Goal: Information Seeking & Learning: Learn about a topic

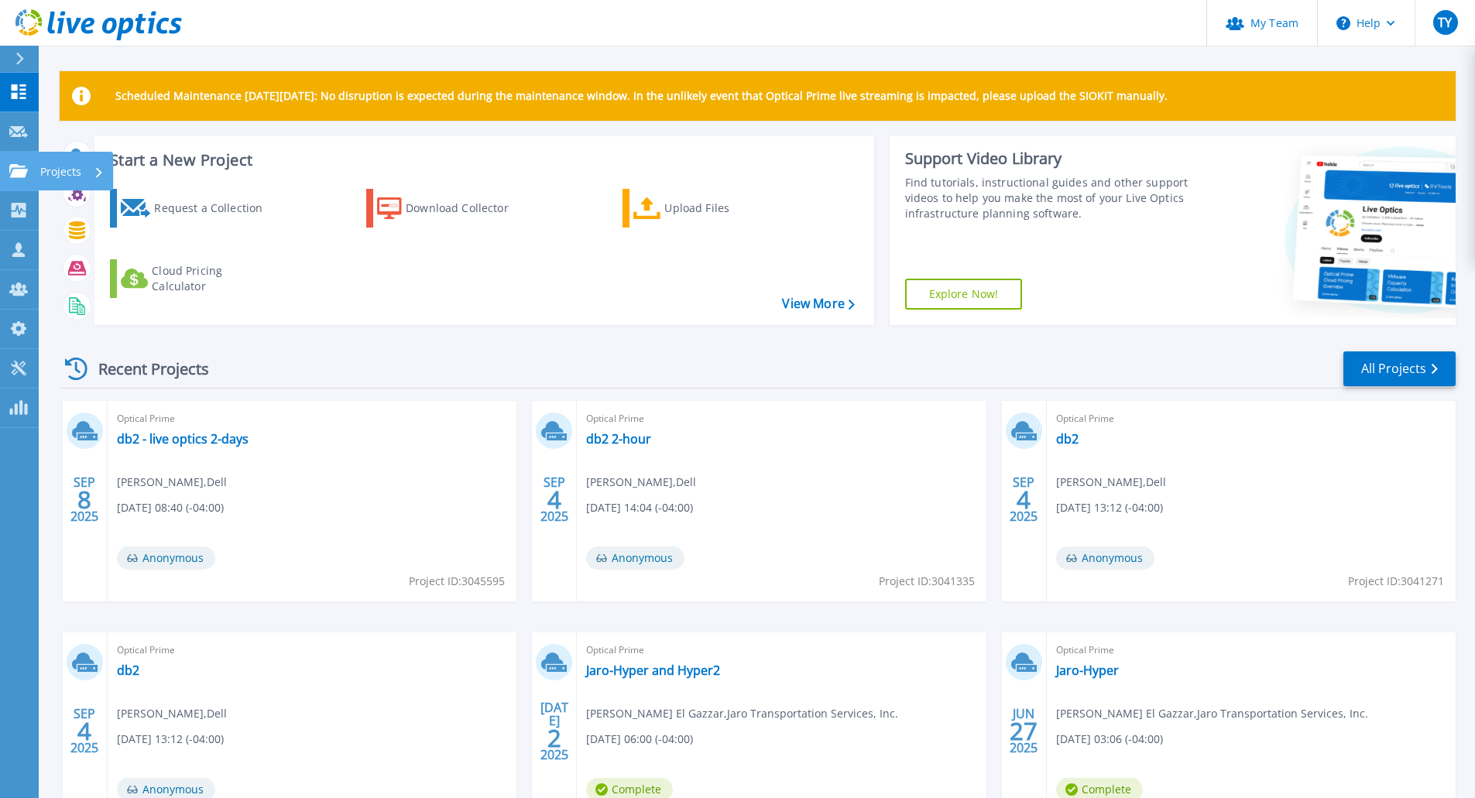
click at [26, 173] on icon at bounding box center [18, 170] width 19 height 13
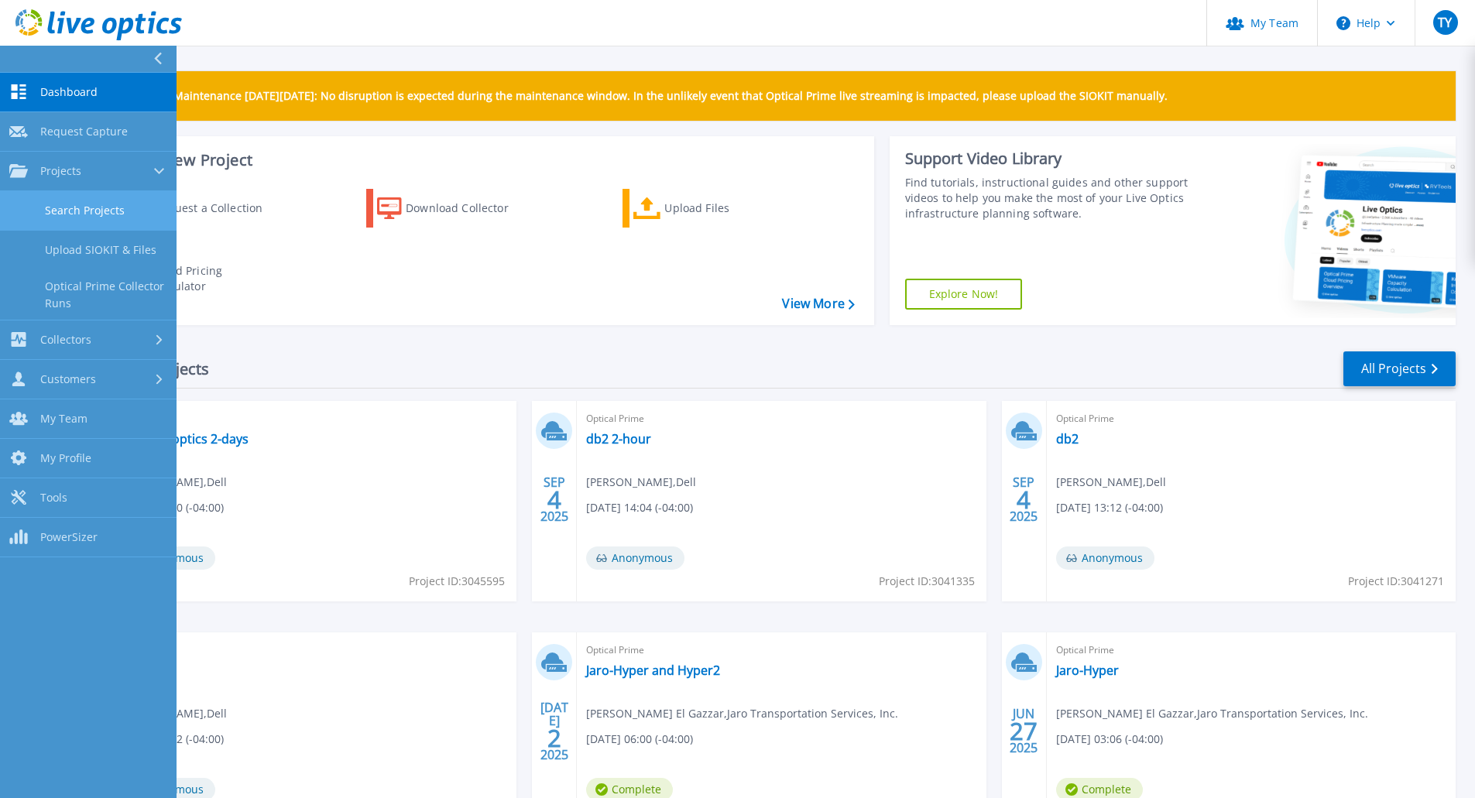
click at [56, 218] on link "Search Projects" at bounding box center [88, 210] width 177 height 39
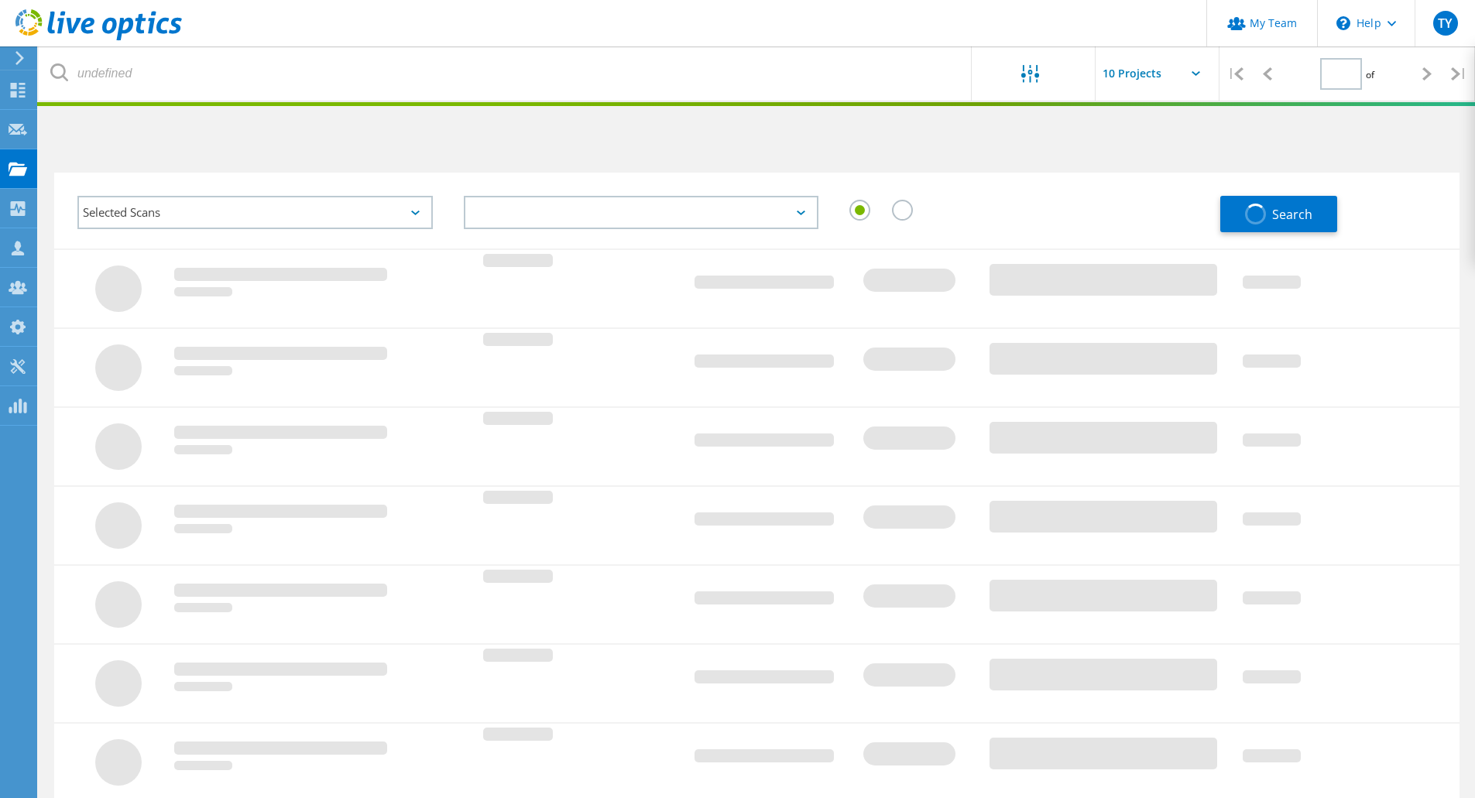
type input "1"
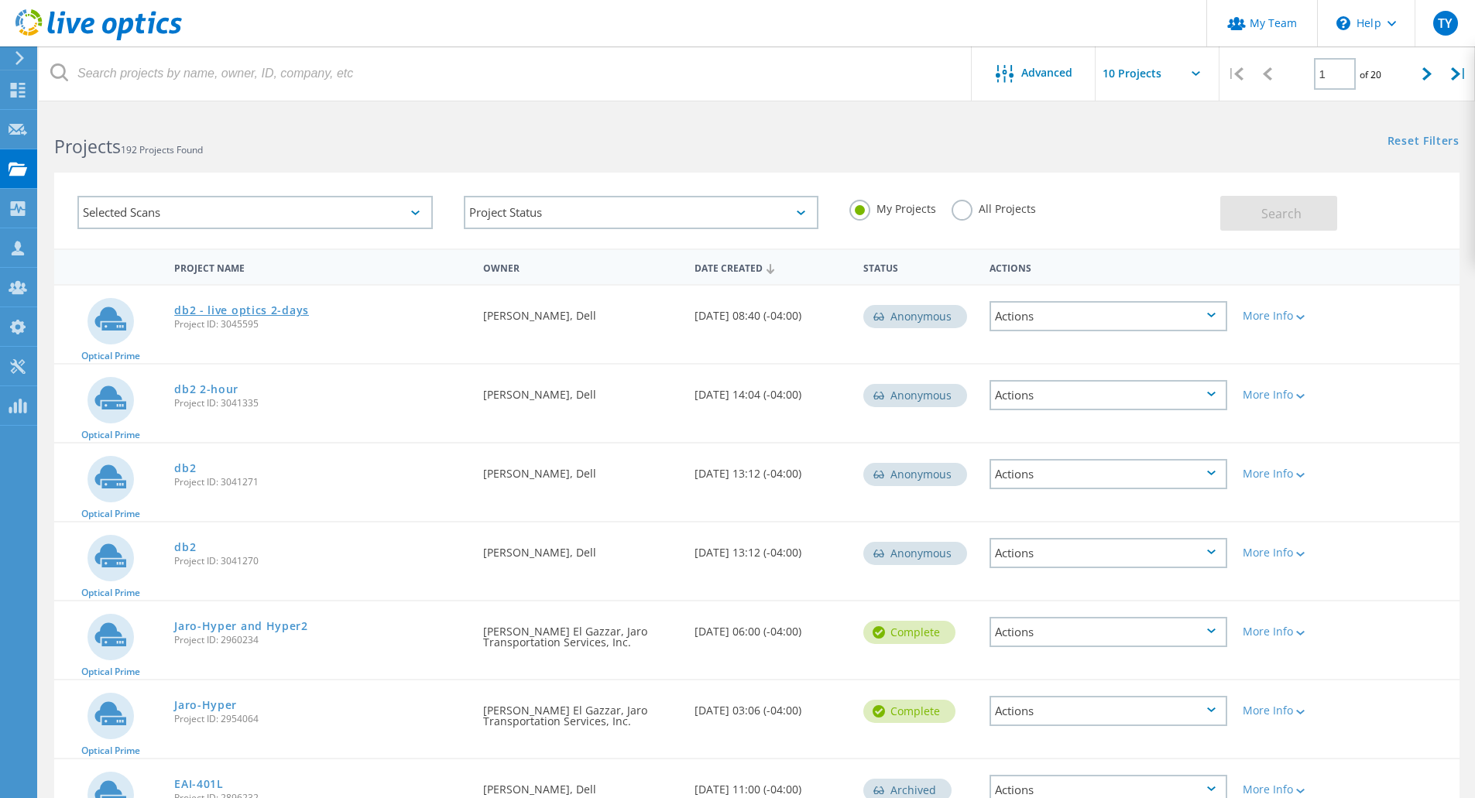
click at [294, 309] on link "db2 - live optics 2-days" at bounding box center [241, 310] width 135 height 11
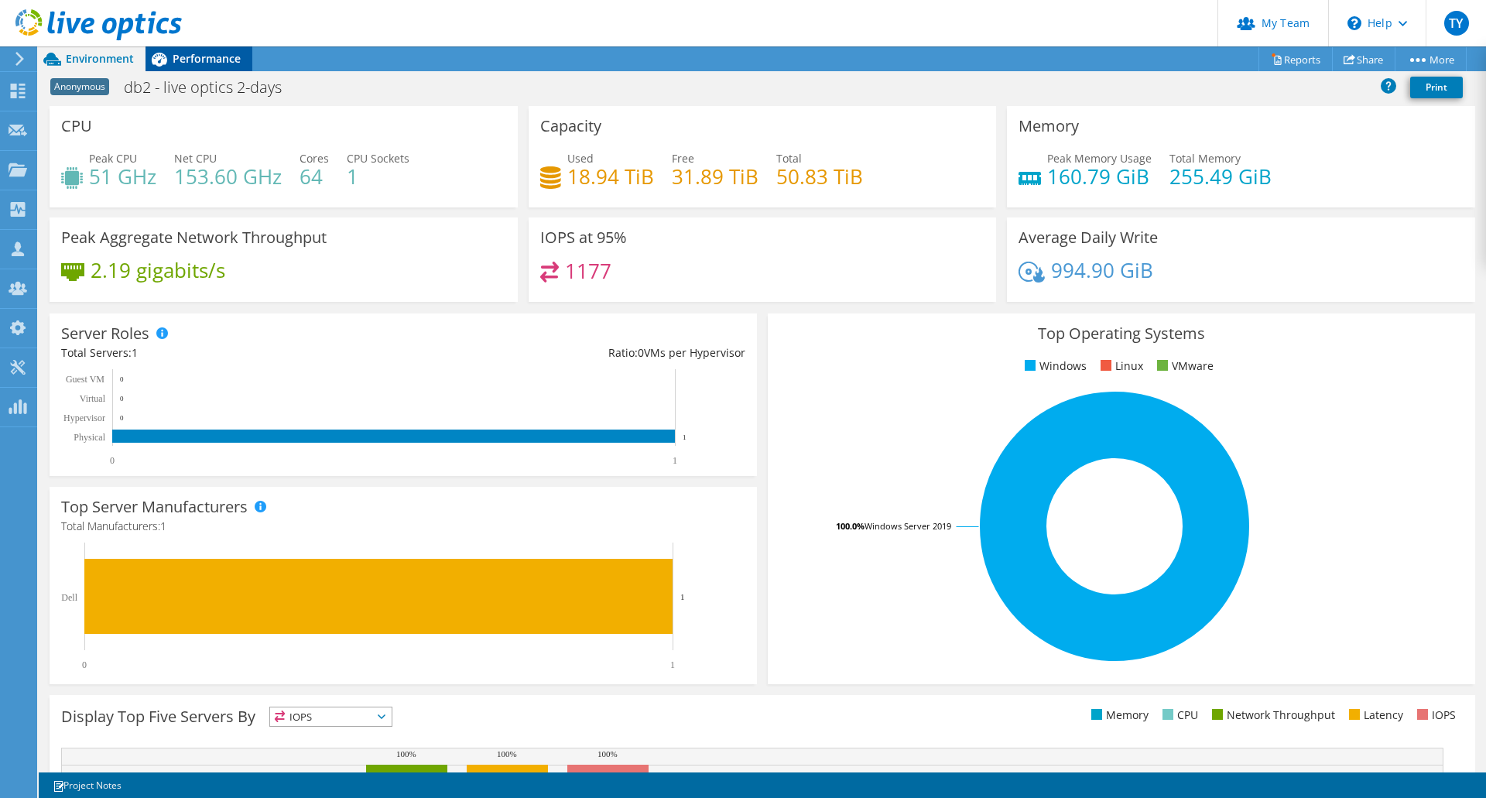
click at [219, 67] on div "Performance" at bounding box center [199, 58] width 107 height 25
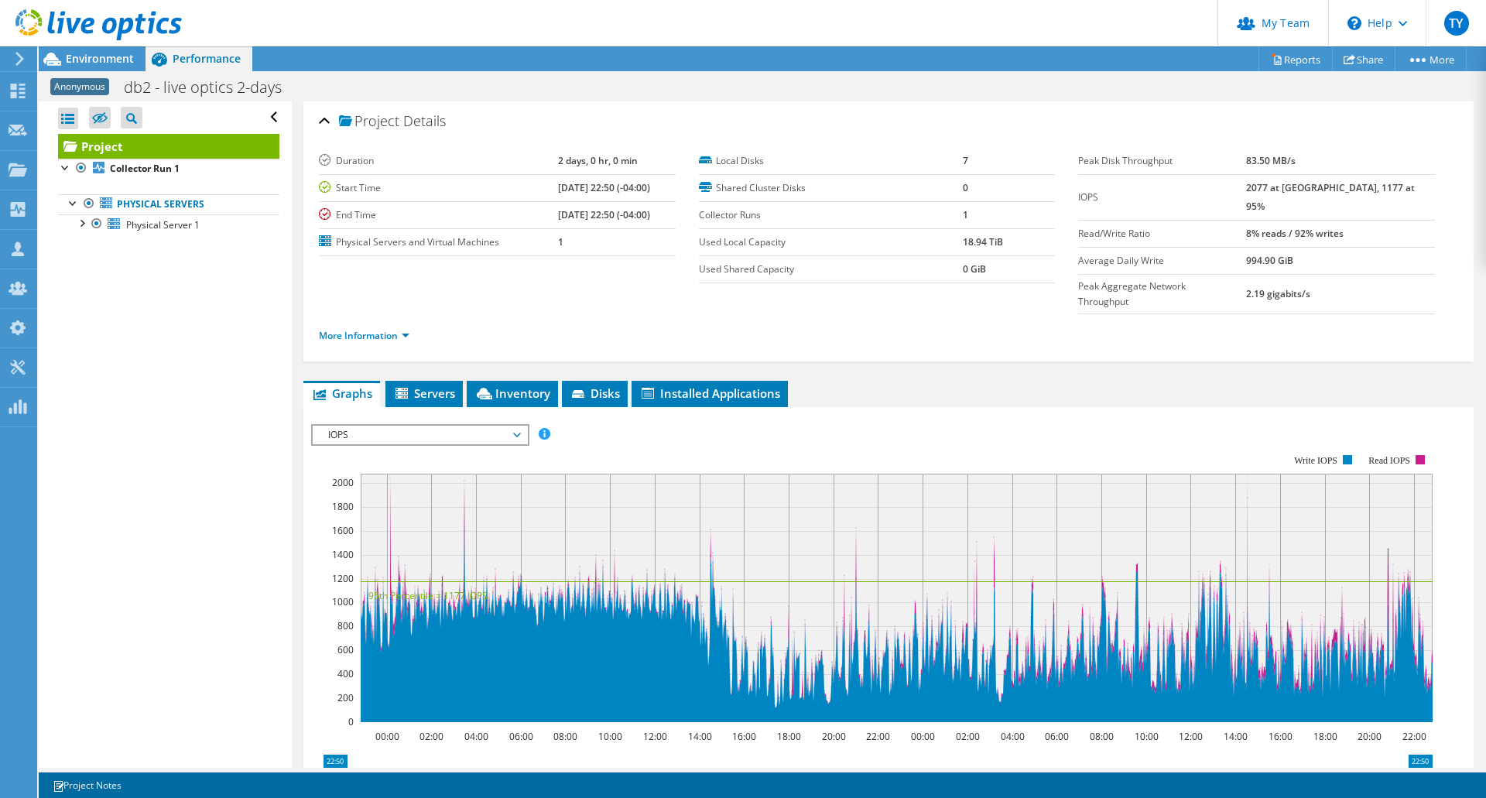
click at [423, 434] on rect at bounding box center [872, 589] width 1122 height 310
click at [421, 434] on rect at bounding box center [872, 589] width 1122 height 310
click at [422, 434] on rect at bounding box center [872, 589] width 1122 height 310
click at [464, 424] on div "IOPS IOPS Disk Throughput IO Size Latency Queue Depth CPU Percentage Memory Pag…" at bounding box center [420, 435] width 218 height 22
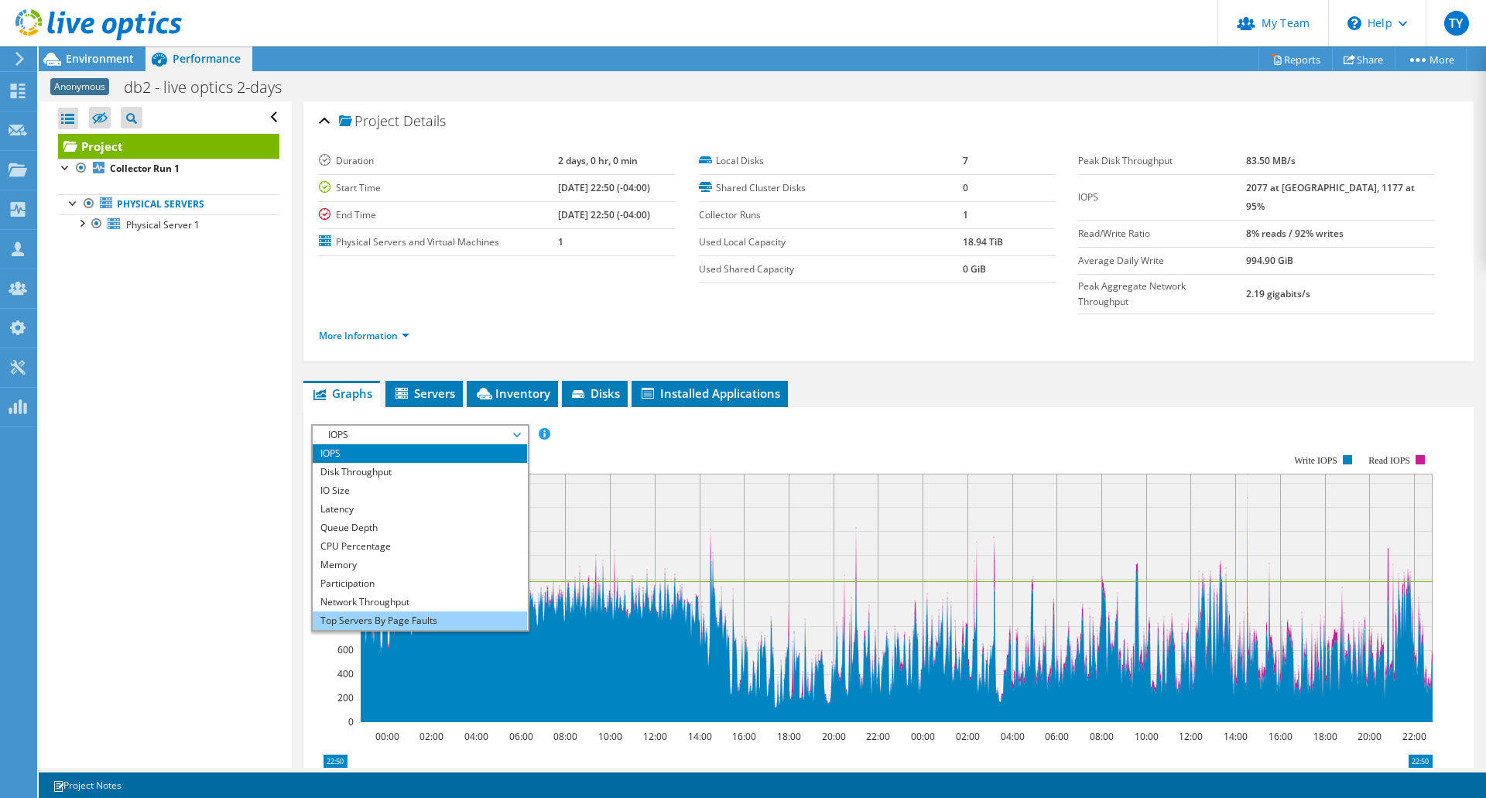
scroll to position [56, 0]
click at [425, 612] on li "All" at bounding box center [420, 621] width 214 height 19
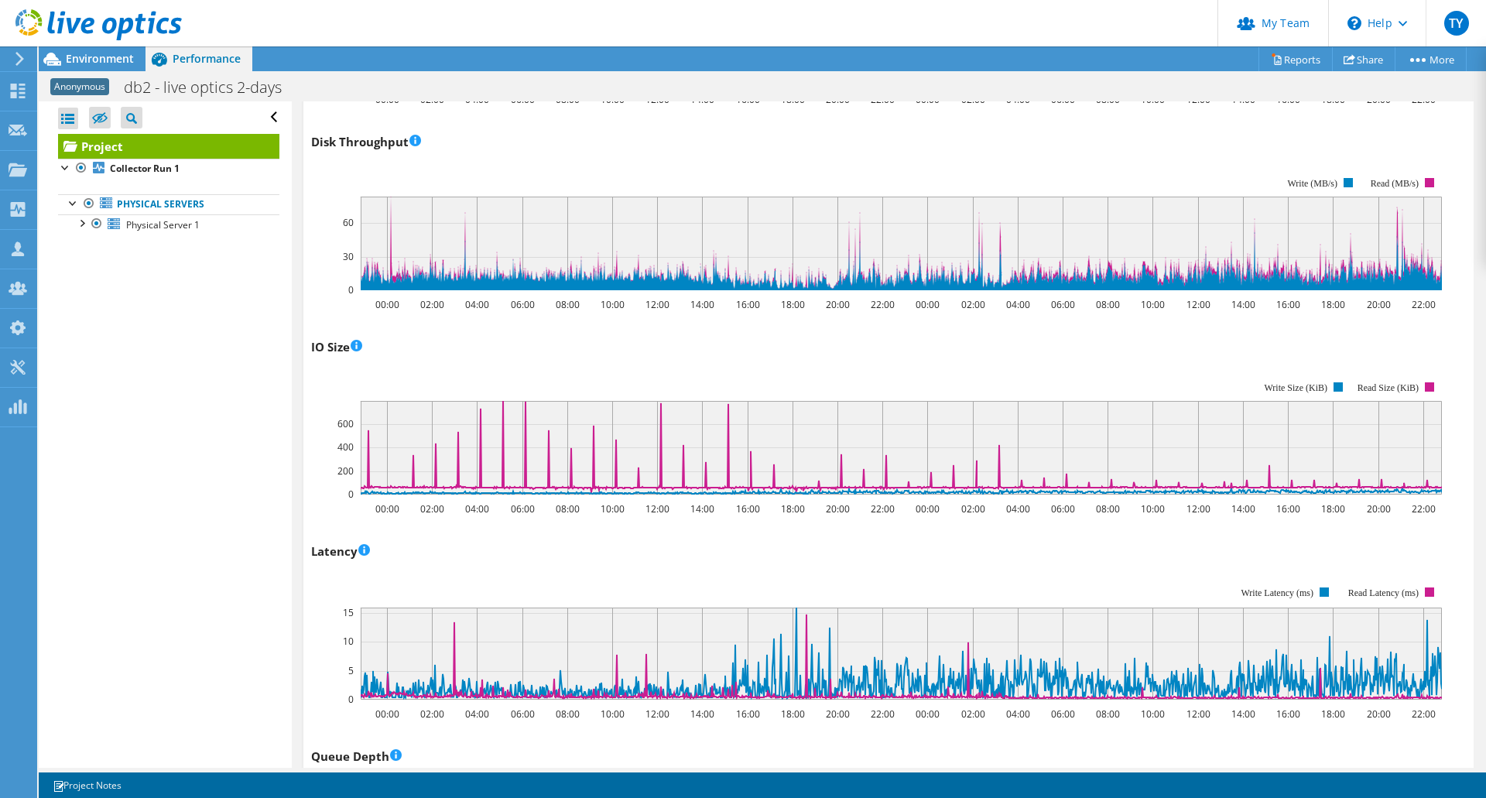
scroll to position [1032, 0]
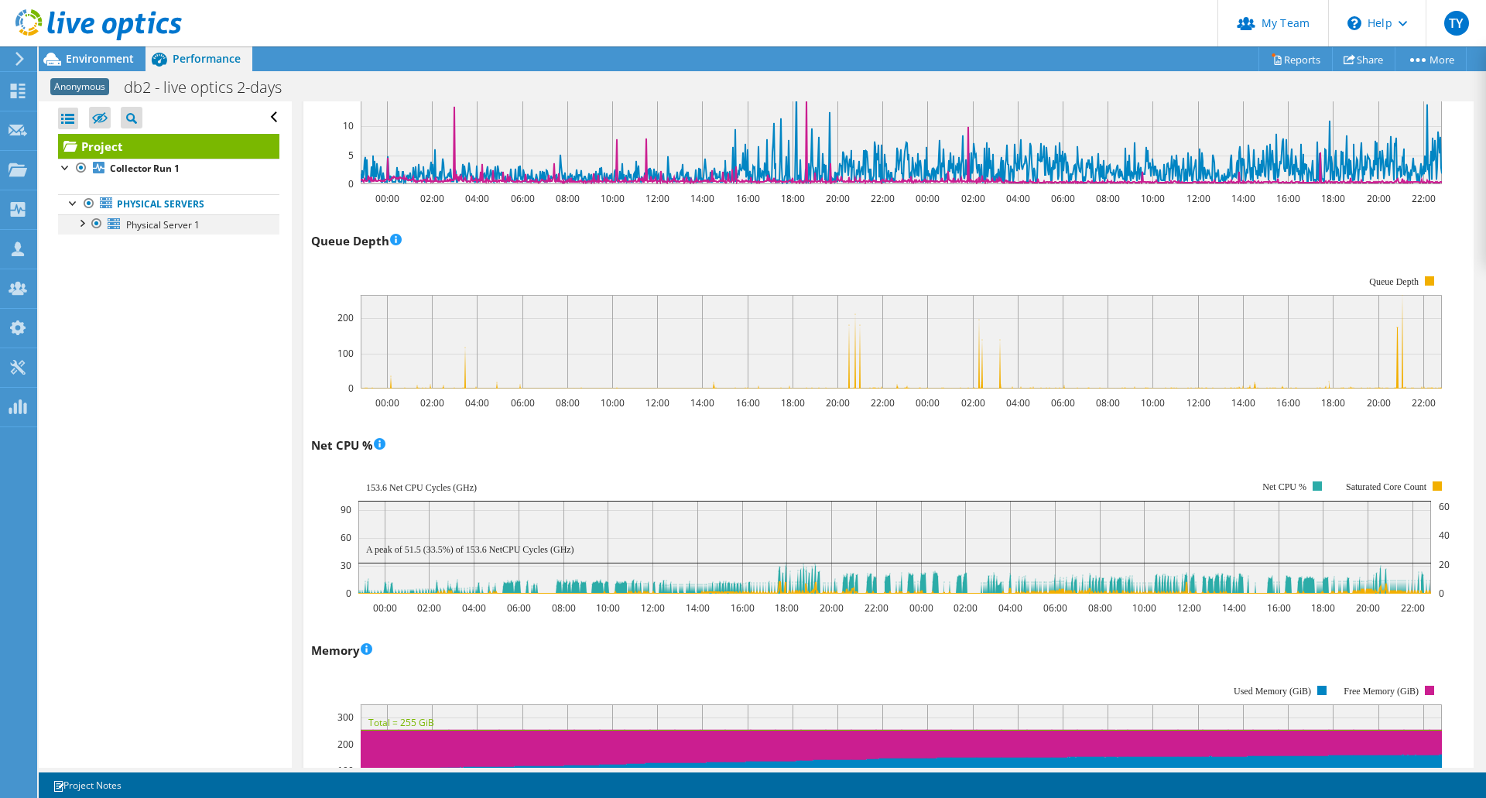
click at [87, 224] on div at bounding box center [81, 221] width 15 height 15
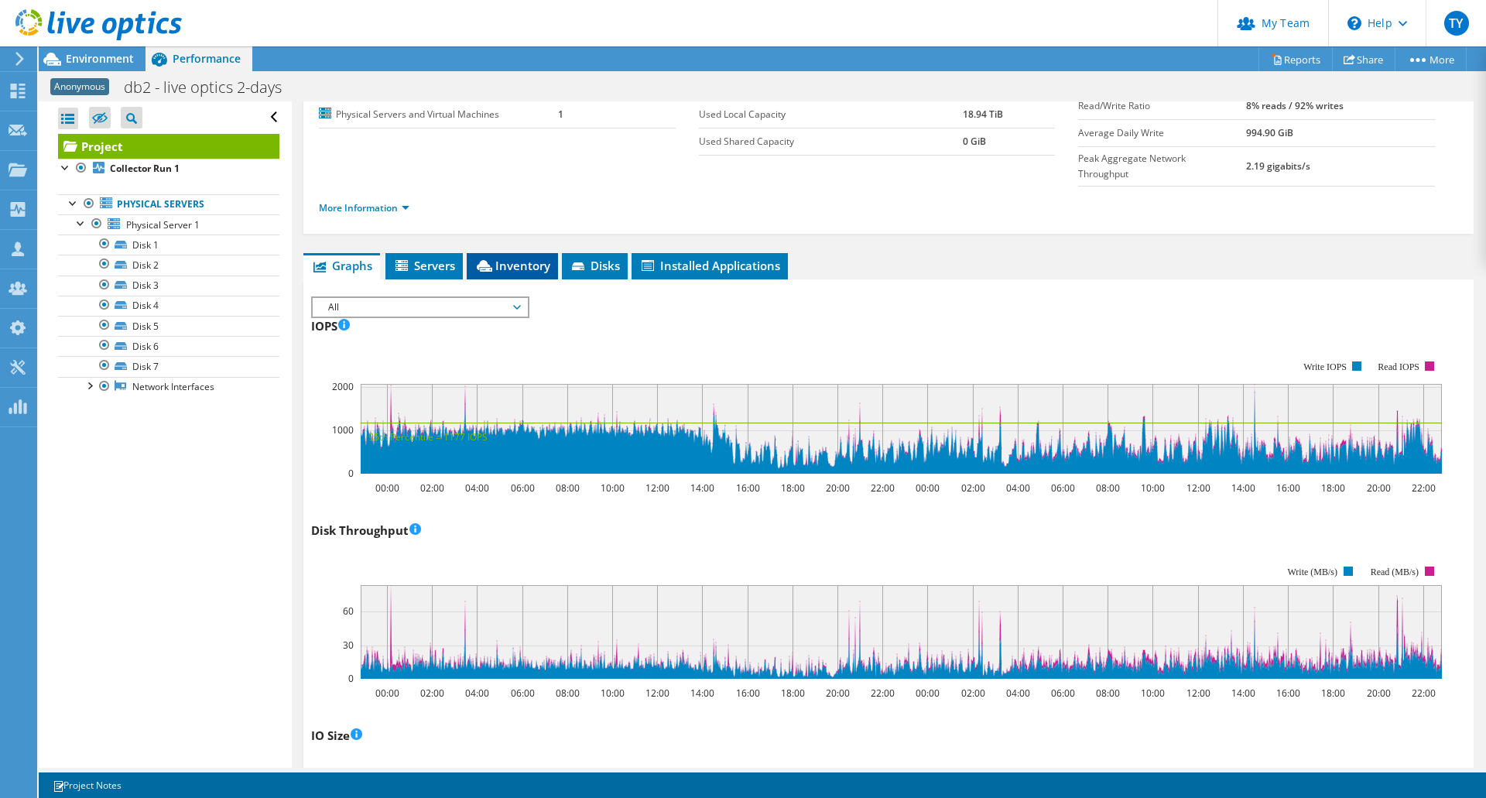
scroll to position [0, 0]
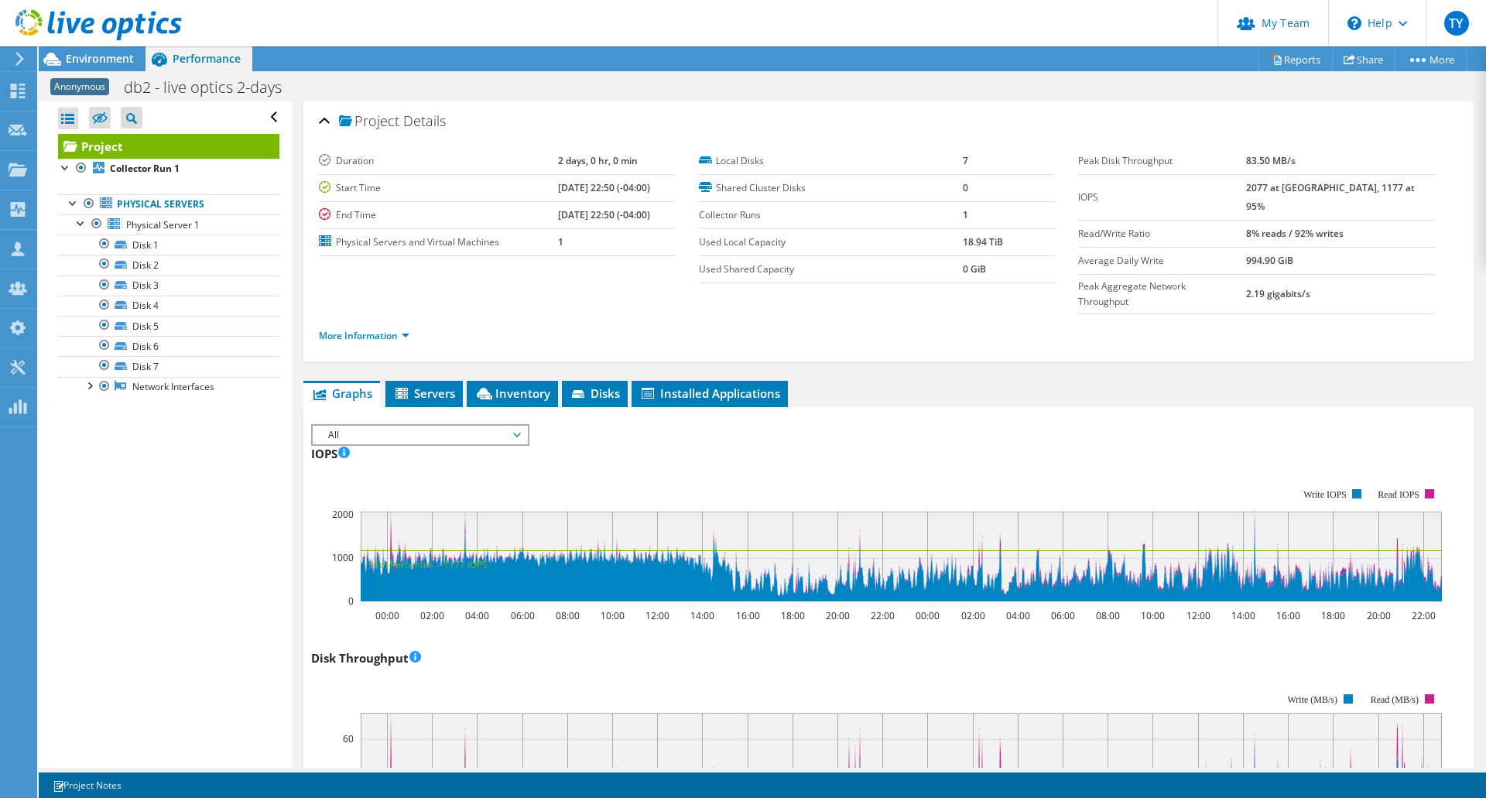
click at [417, 441] on div "IOPS 00:00 02:00 04:00 06:00 08:00 10:00 12:00 14:00 16:00 18:00 20:00 22:00 00…" at bounding box center [888, 532] width 1155 height 182
click at [417, 426] on span "All" at bounding box center [420, 435] width 199 height 19
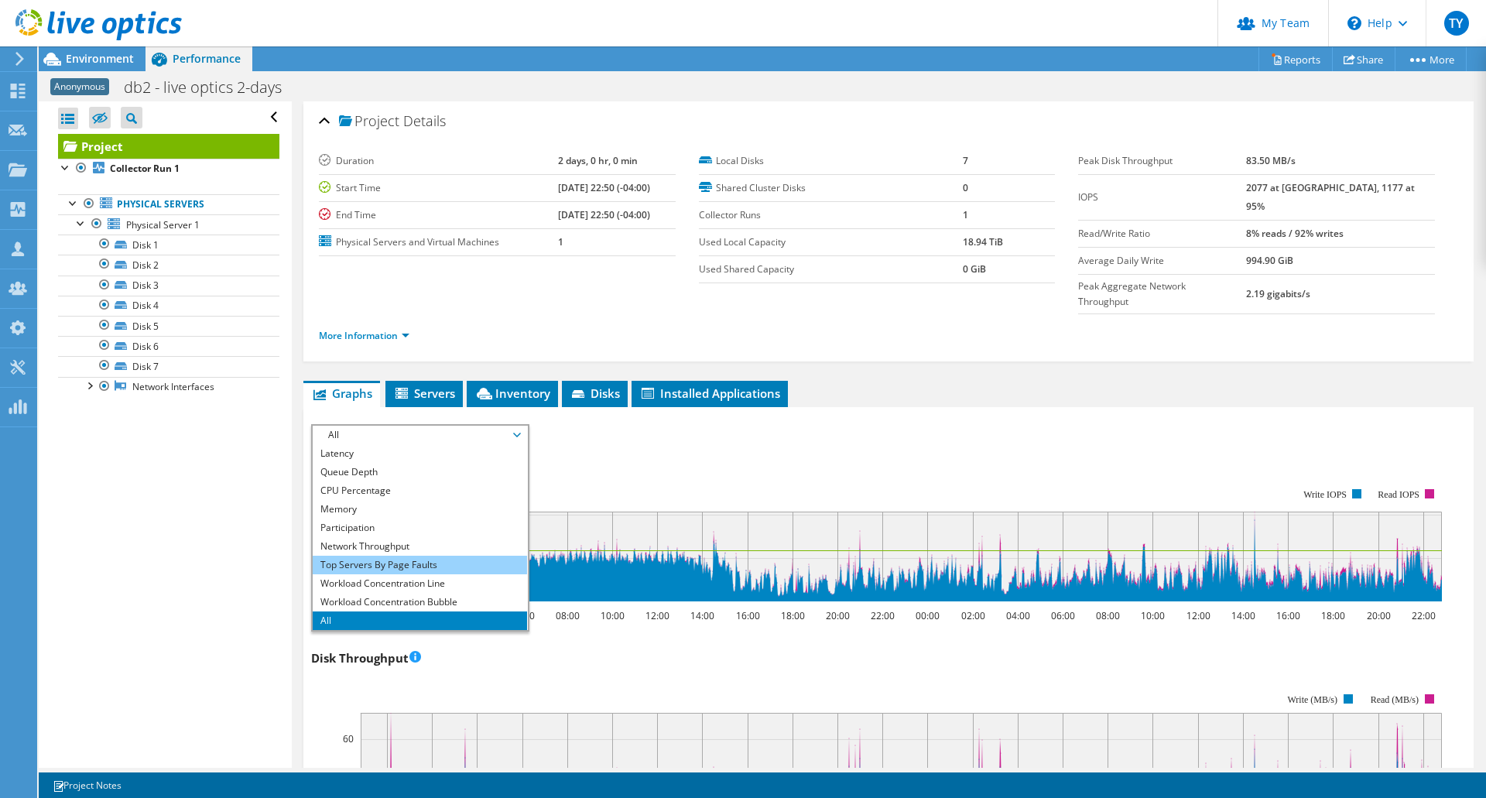
click at [417, 556] on li "Top Servers By Page Faults" at bounding box center [420, 565] width 214 height 19
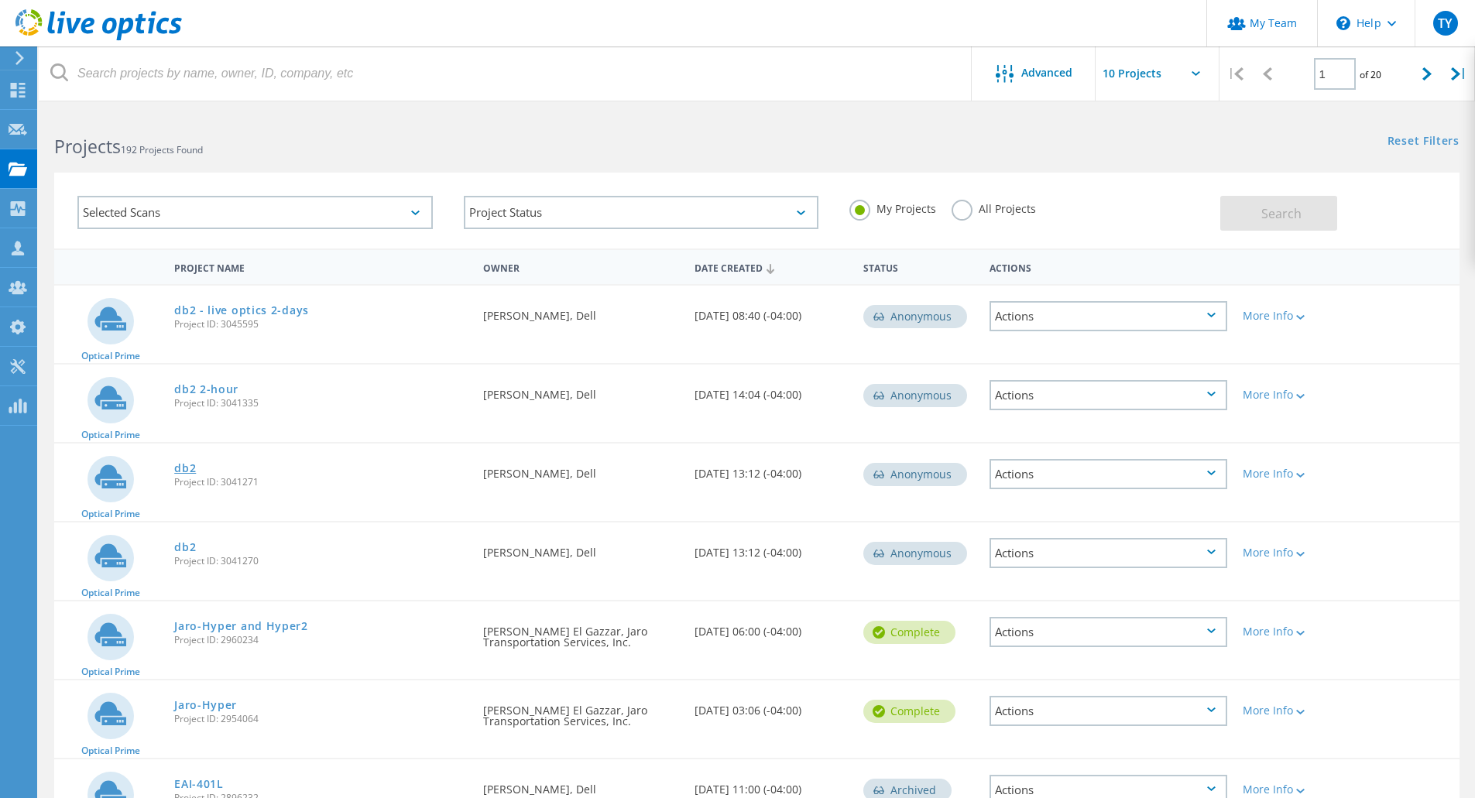
click at [193, 465] on link "db2" at bounding box center [185, 468] width 22 height 11
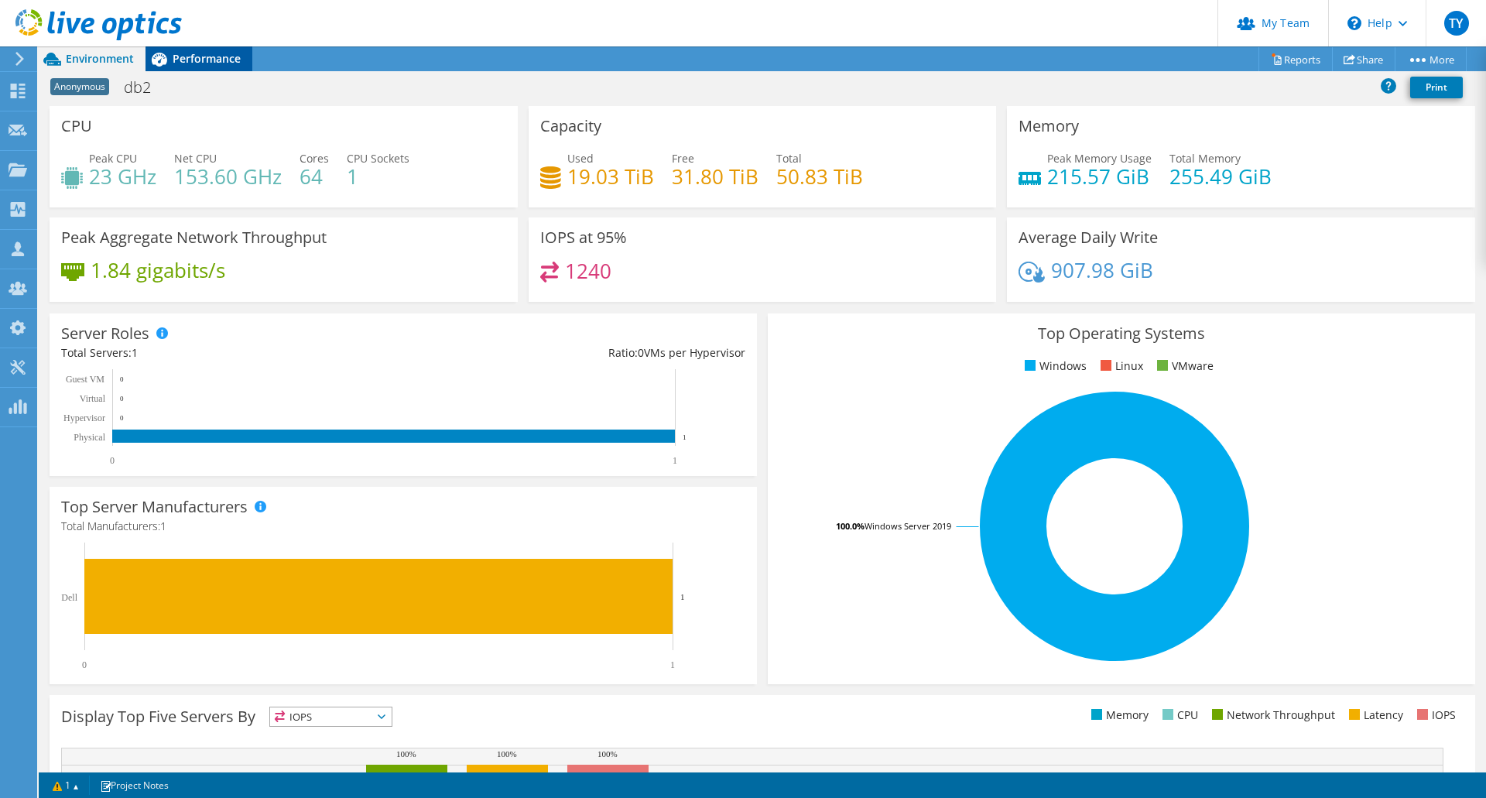
click at [185, 62] on span "Performance" at bounding box center [207, 58] width 68 height 15
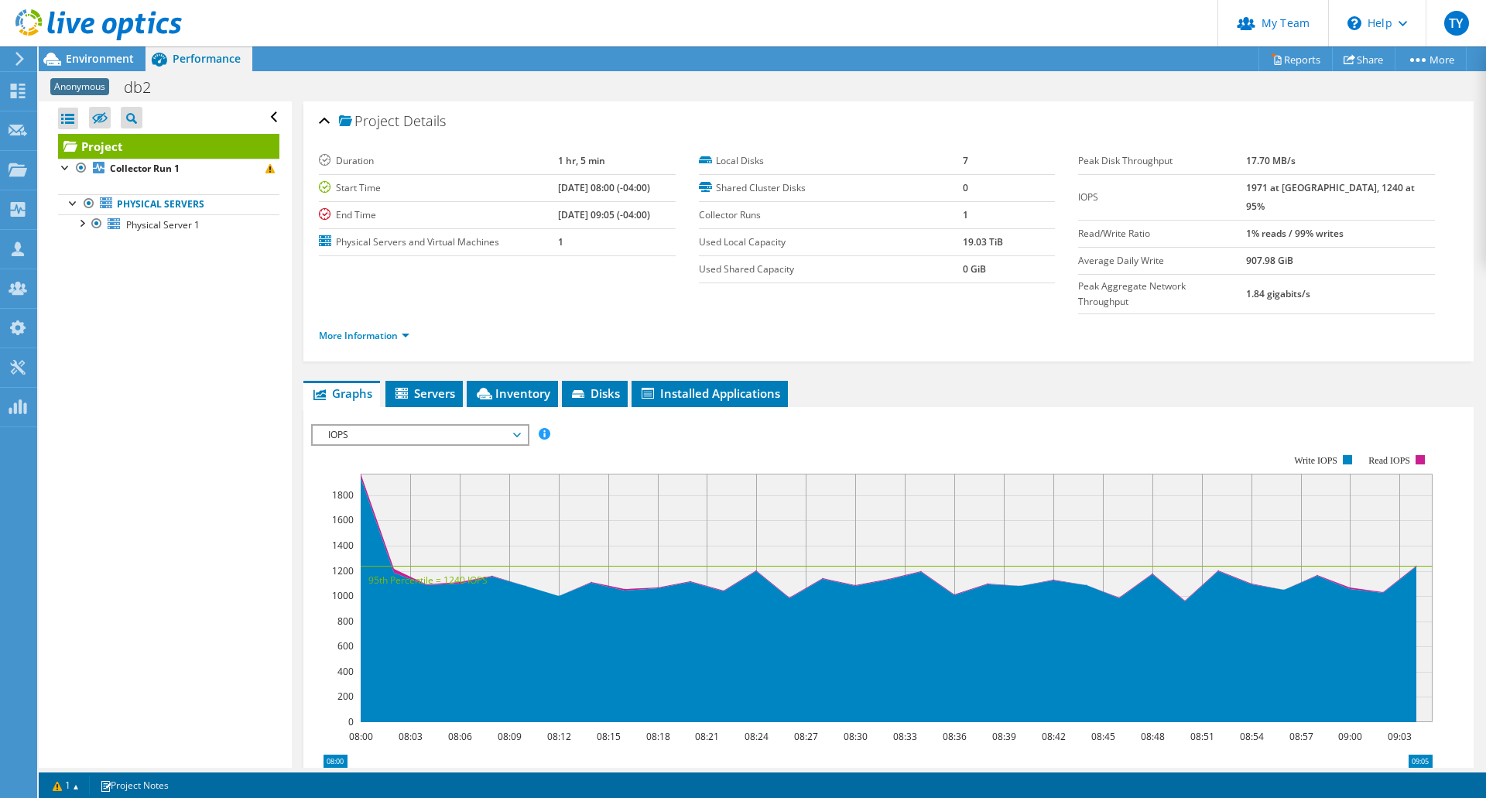
click at [399, 426] on span "IOPS" at bounding box center [420, 435] width 199 height 19
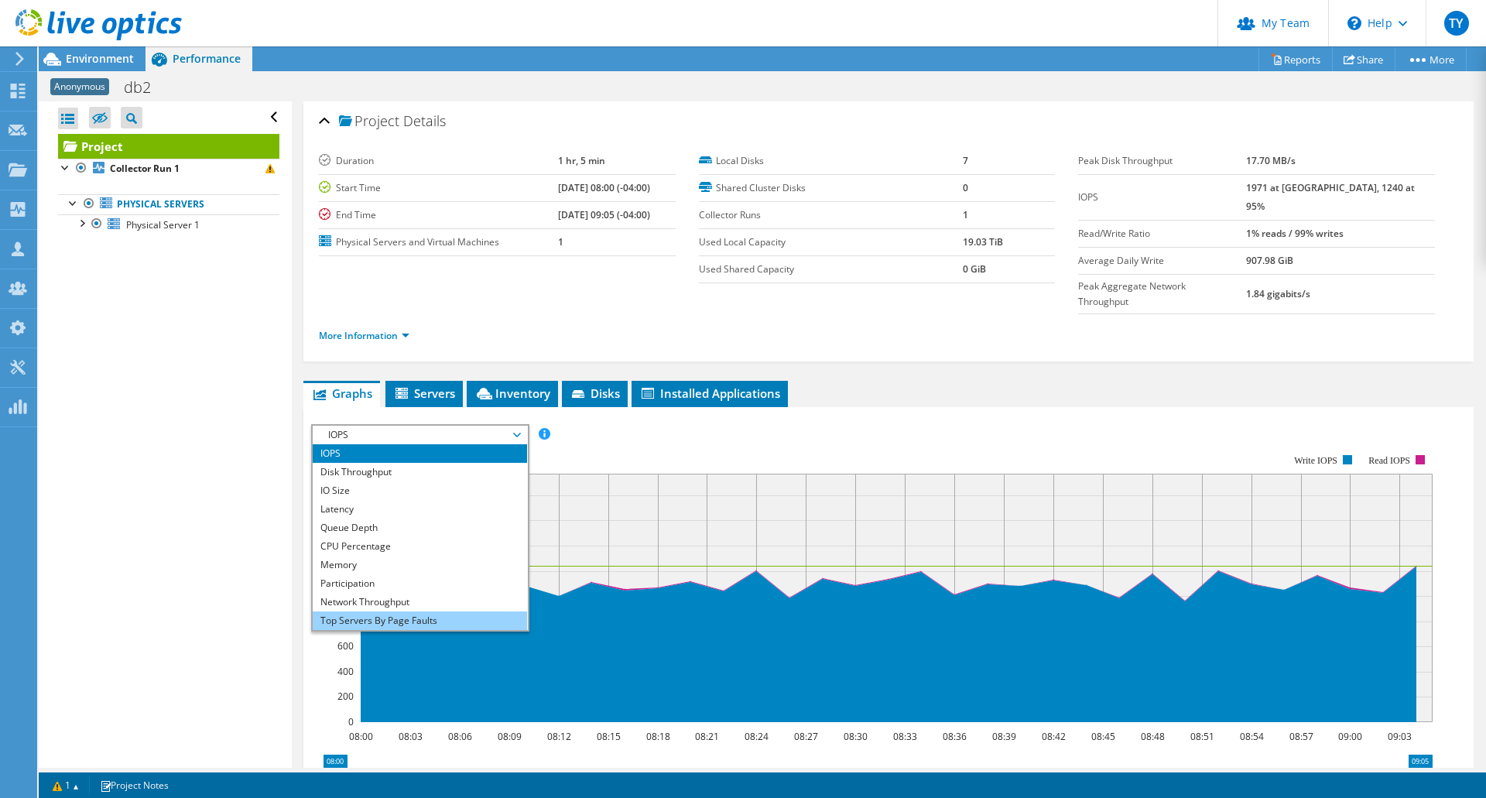
click at [436, 612] on li "Top Servers By Page Faults" at bounding box center [420, 621] width 214 height 19
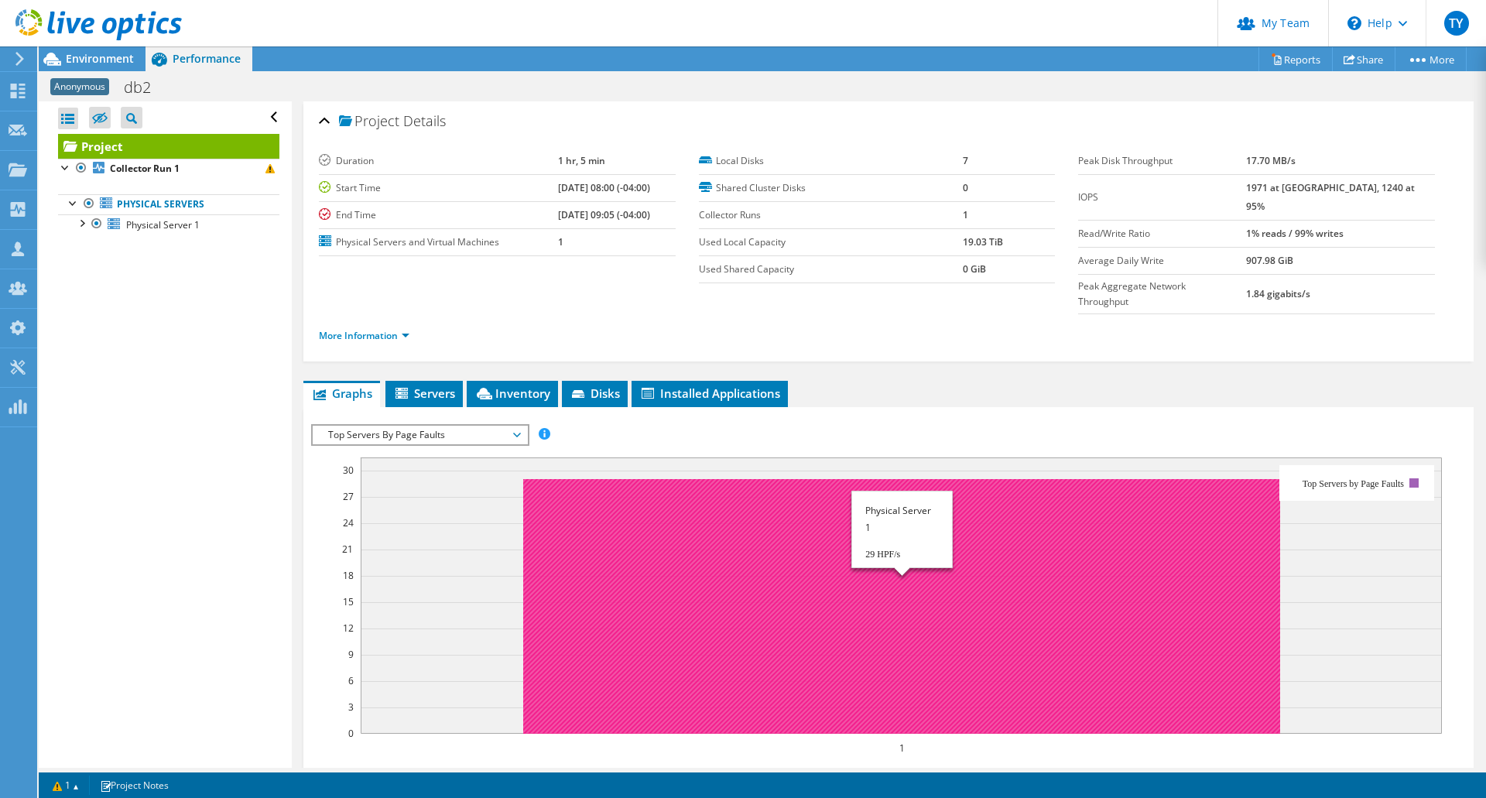
drag, startPoint x: 423, startPoint y: 488, endPoint x: 417, endPoint y: 463, distance: 25.5
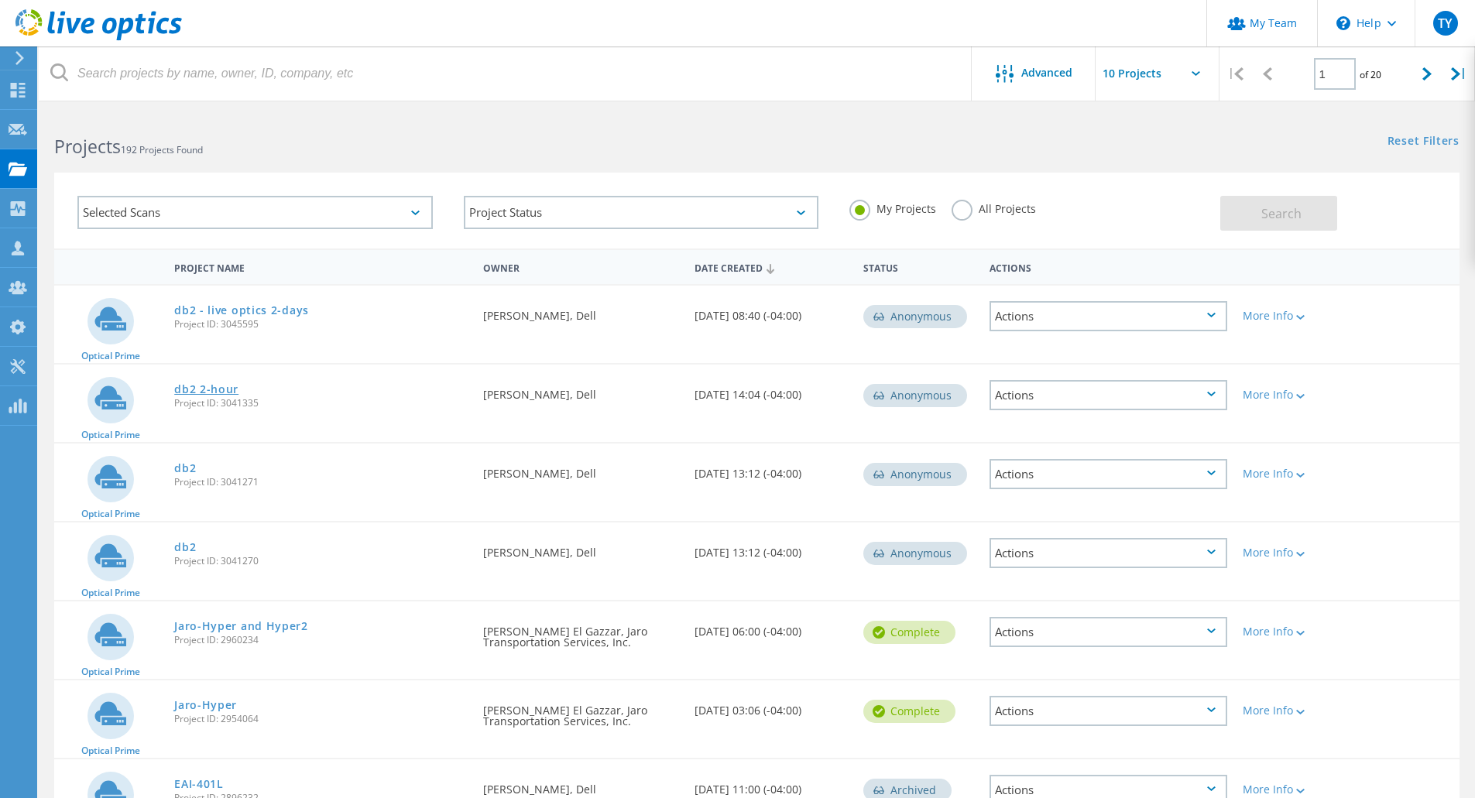
click at [222, 387] on link "db2 2-hour" at bounding box center [206, 389] width 64 height 11
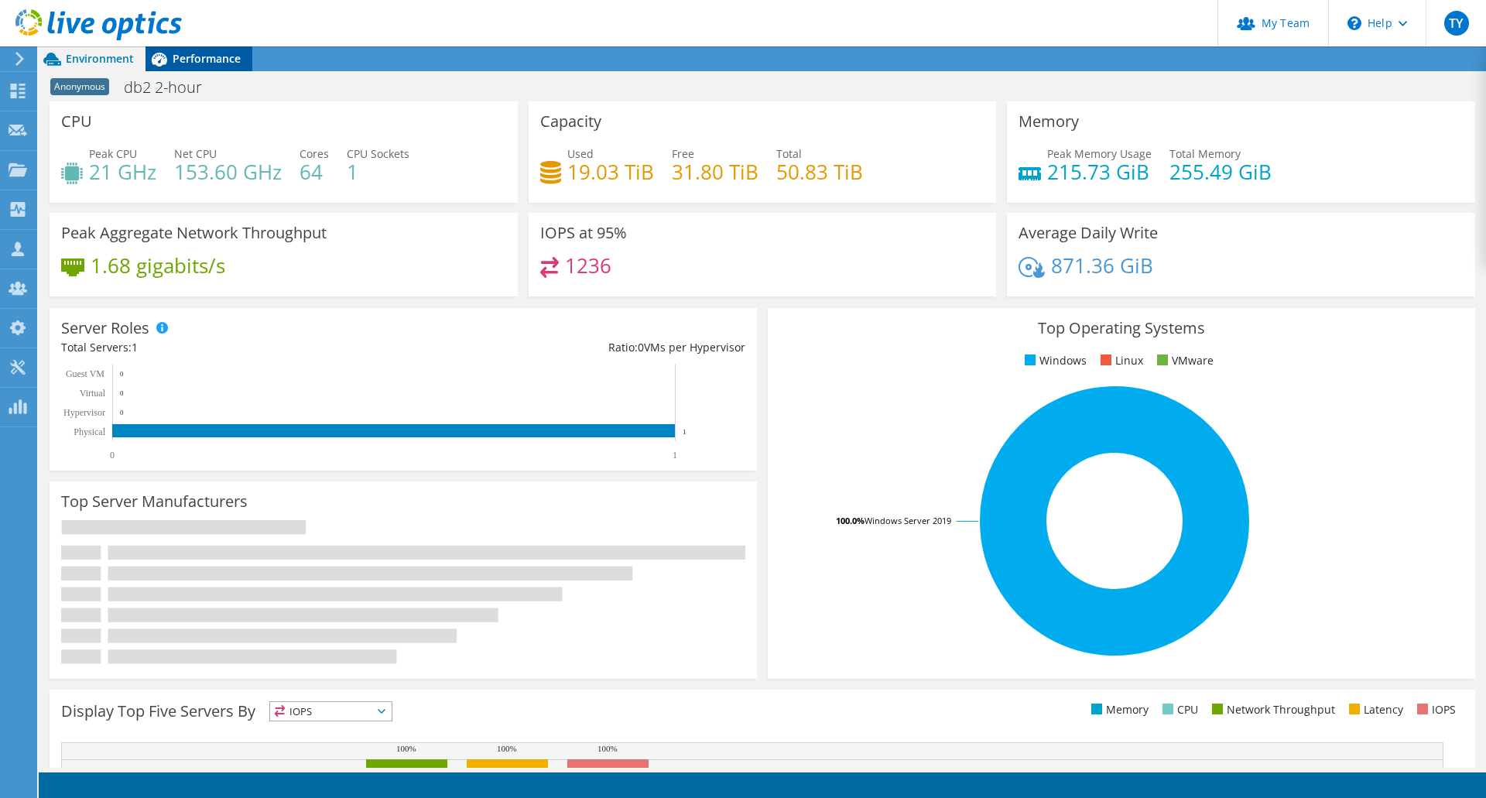
click at [186, 67] on div "Performance" at bounding box center [199, 58] width 107 height 25
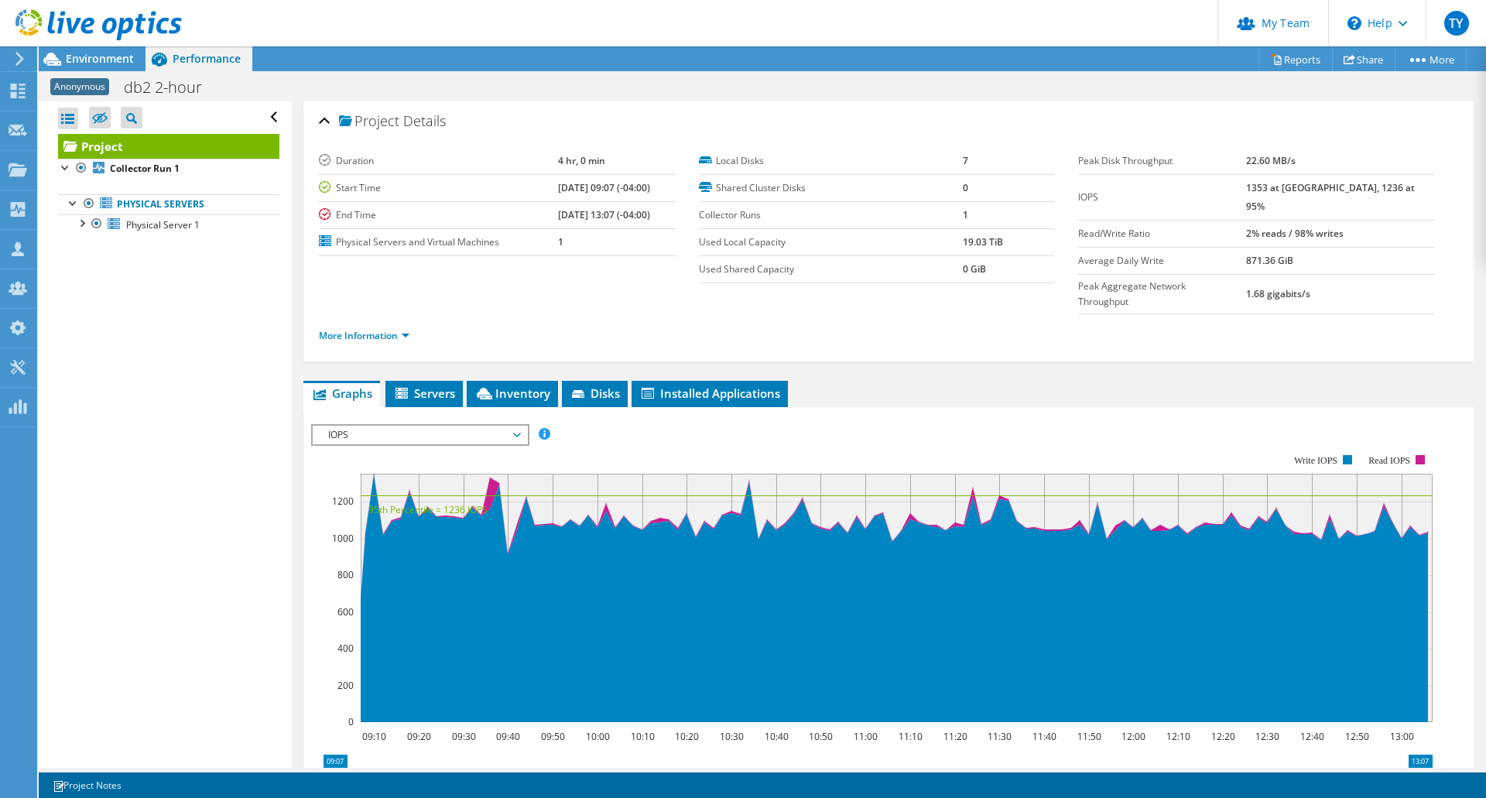
click at [393, 426] on span "IOPS" at bounding box center [420, 435] width 199 height 19
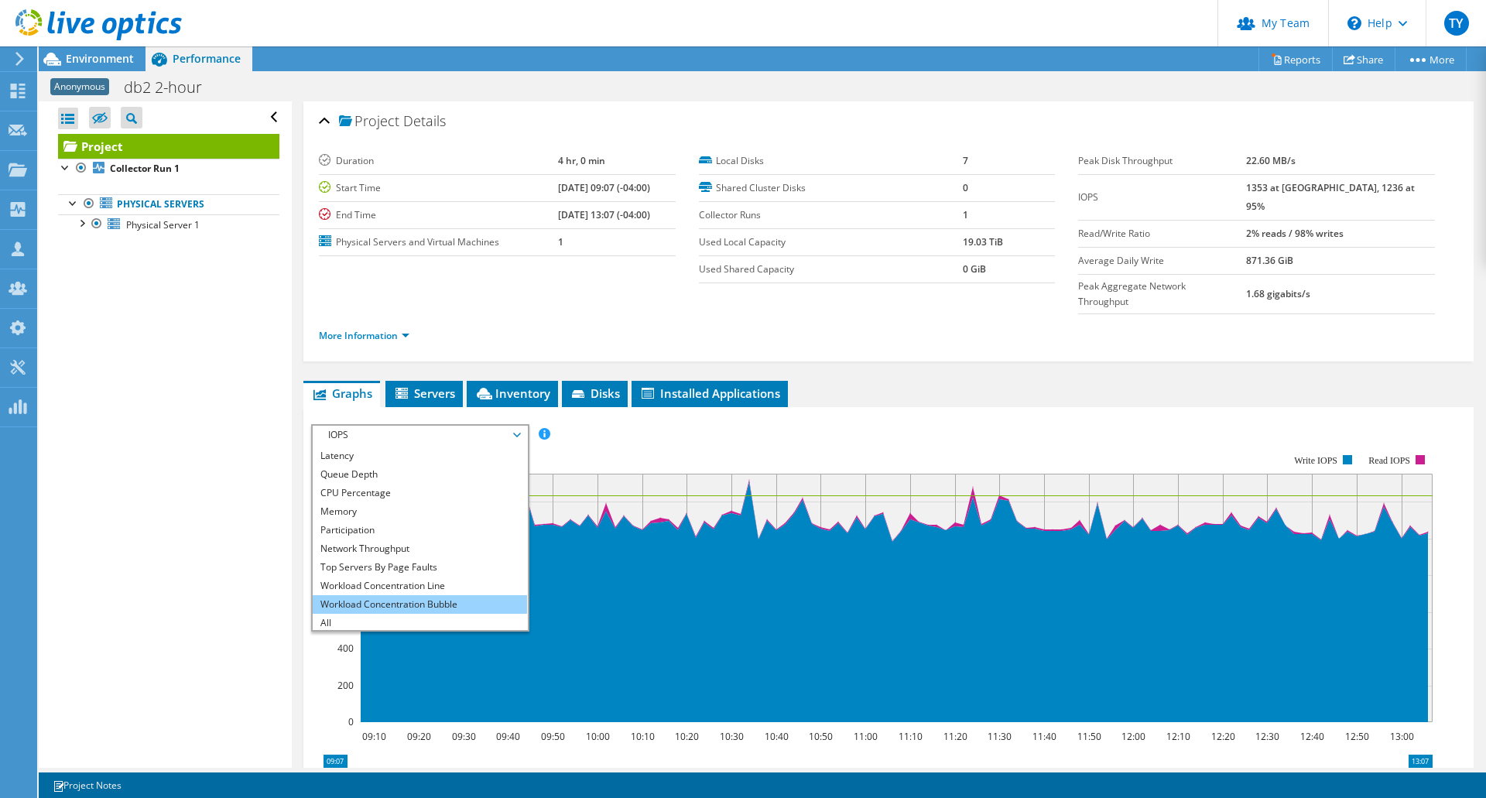
scroll to position [56, 0]
click at [431, 556] on li "Top Servers By Page Faults" at bounding box center [420, 565] width 214 height 19
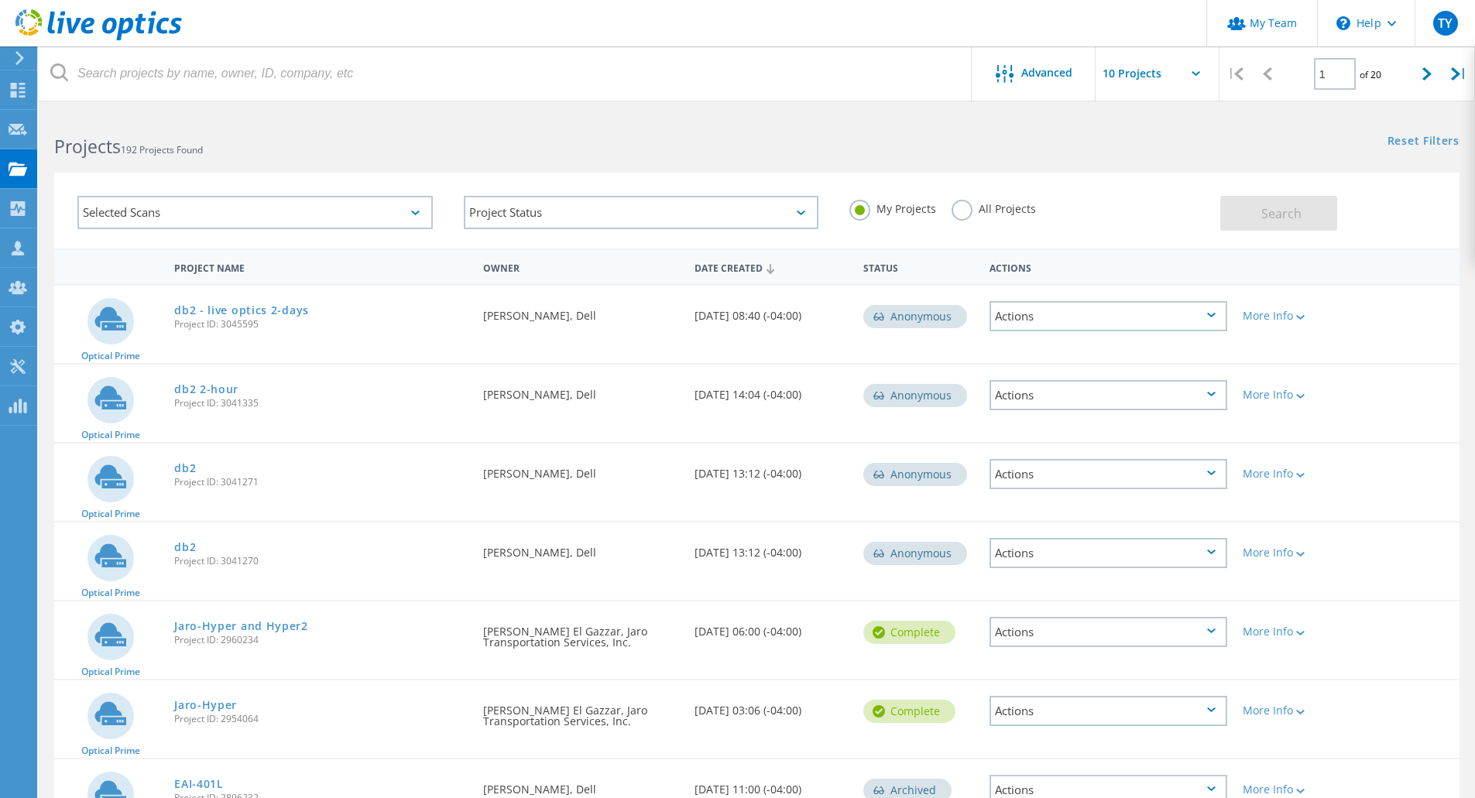
drag, startPoint x: 275, startPoint y: 167, endPoint x: 266, endPoint y: 170, distance: 9.6
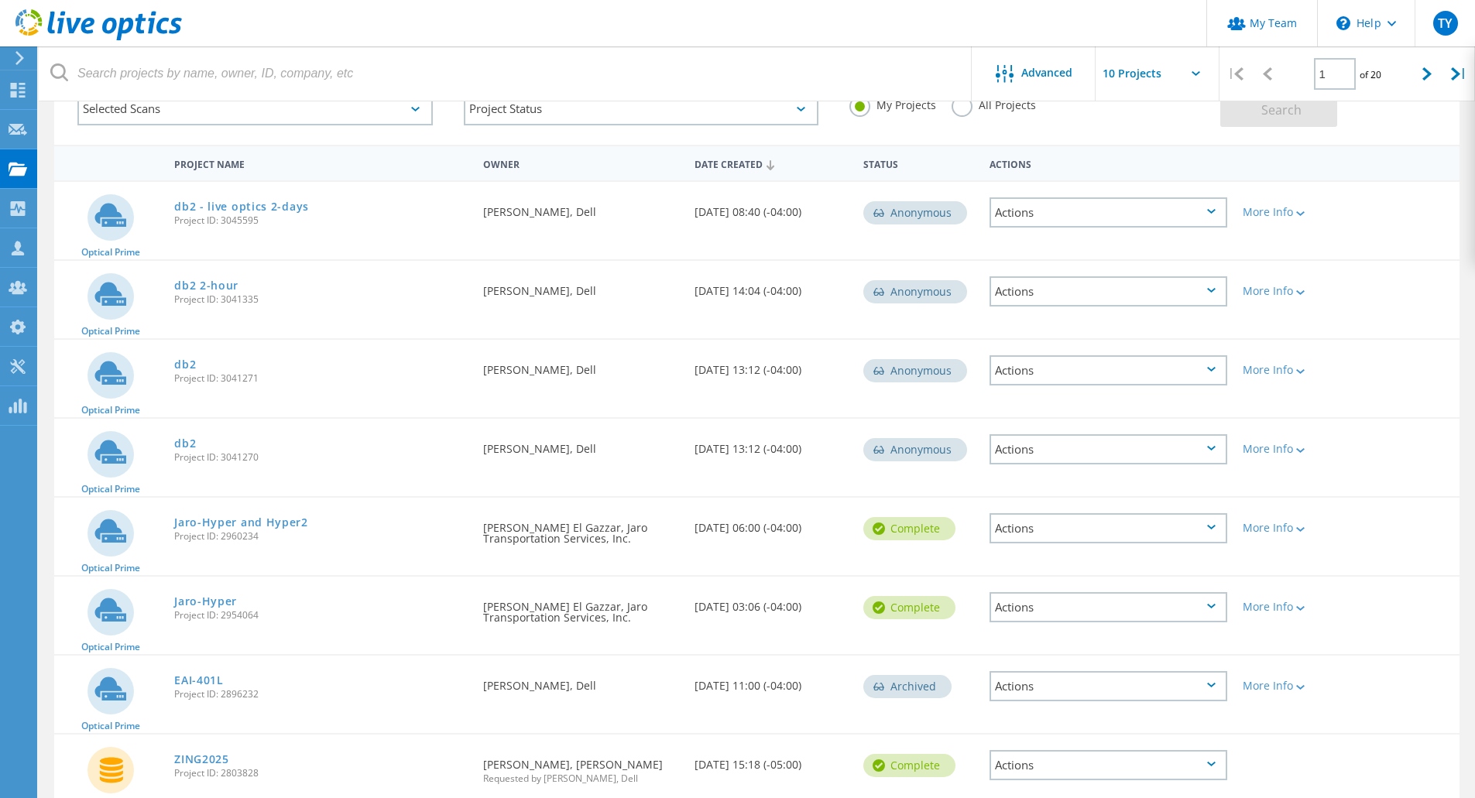
scroll to position [129, 0]
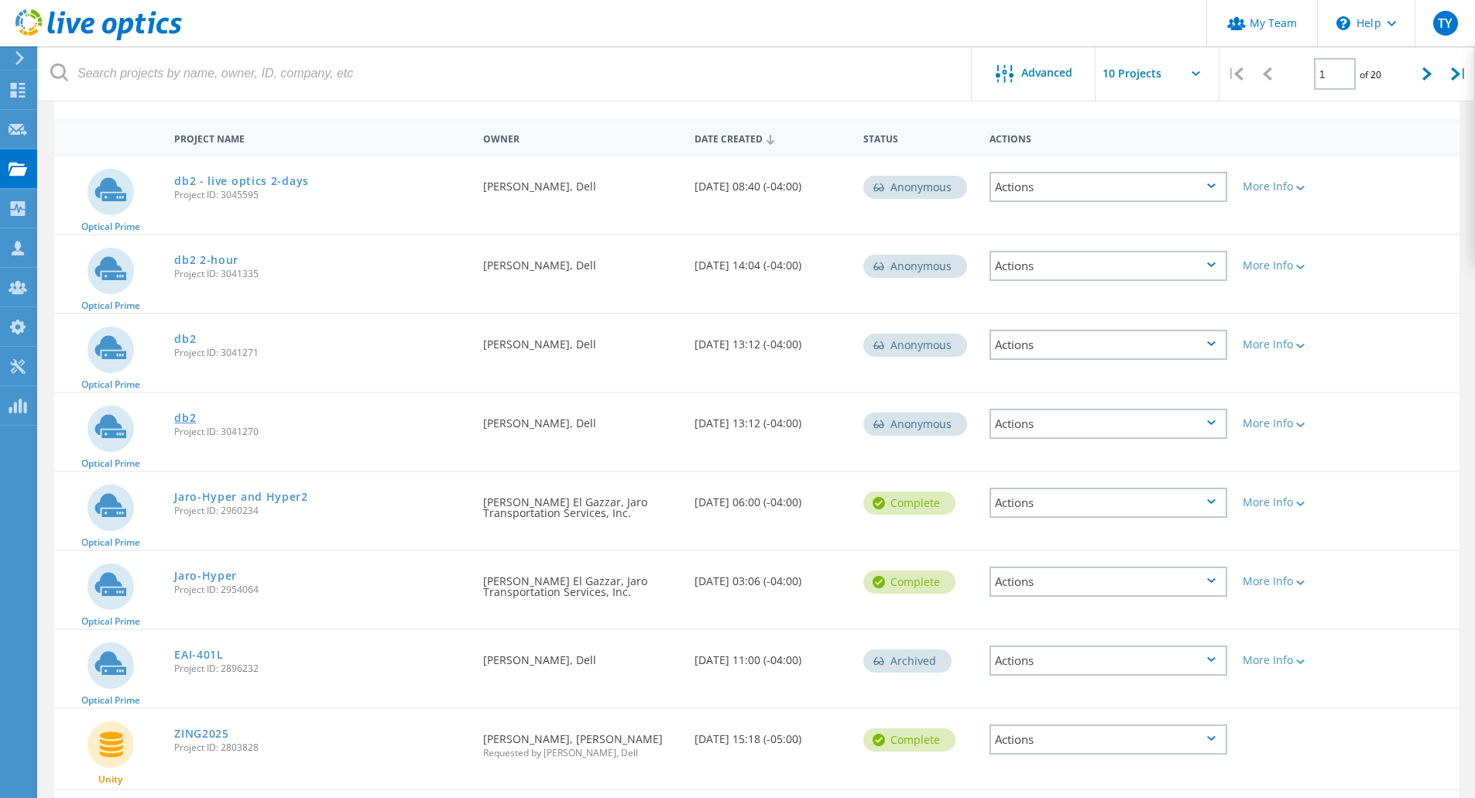
click at [189, 415] on link "db2" at bounding box center [185, 418] width 22 height 11
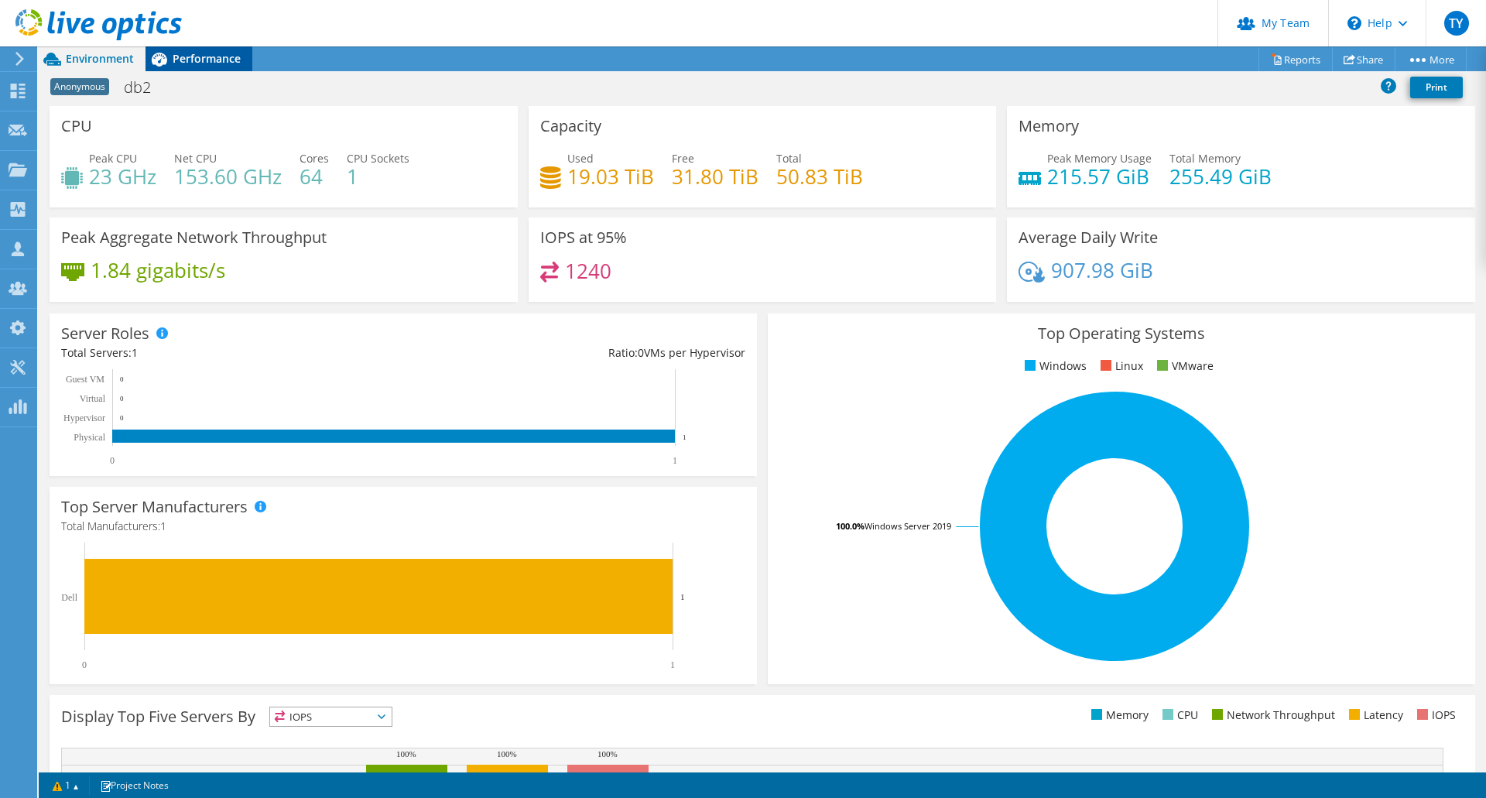
click at [177, 67] on div "Performance" at bounding box center [199, 58] width 107 height 25
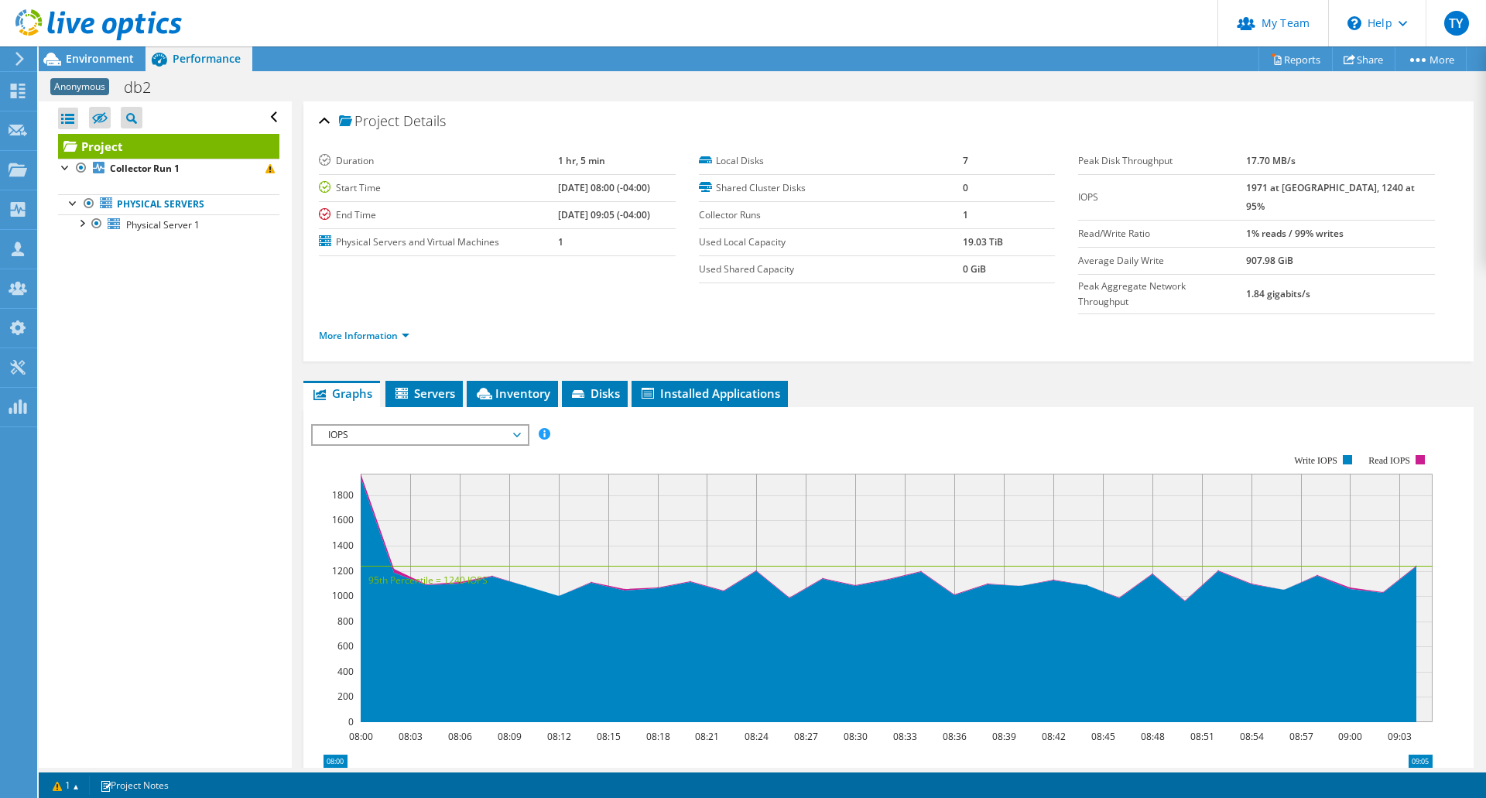
click at [414, 426] on span "IOPS" at bounding box center [420, 435] width 199 height 19
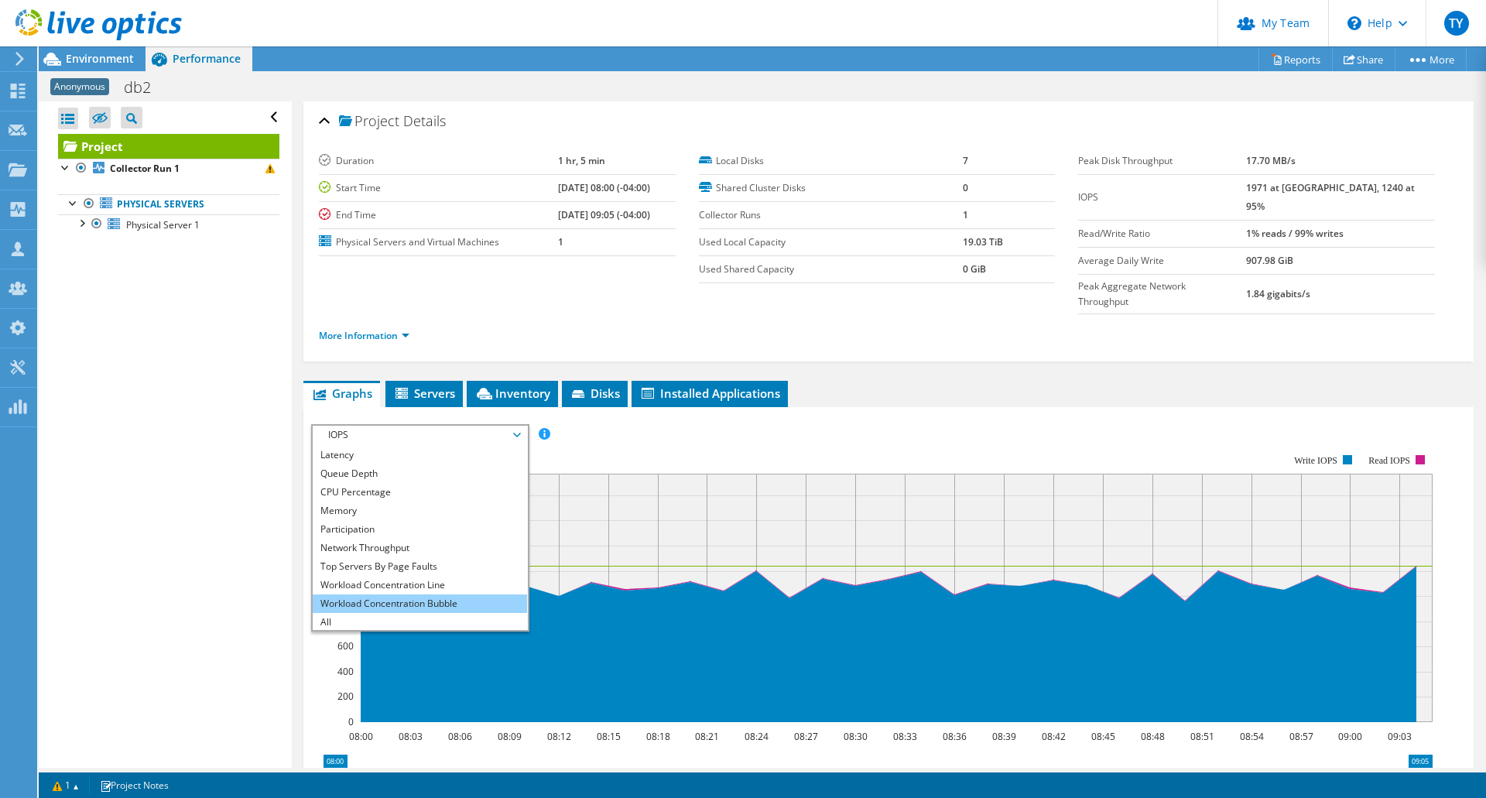
scroll to position [56, 0]
click at [426, 556] on li "Top Servers By Page Faults" at bounding box center [420, 565] width 214 height 19
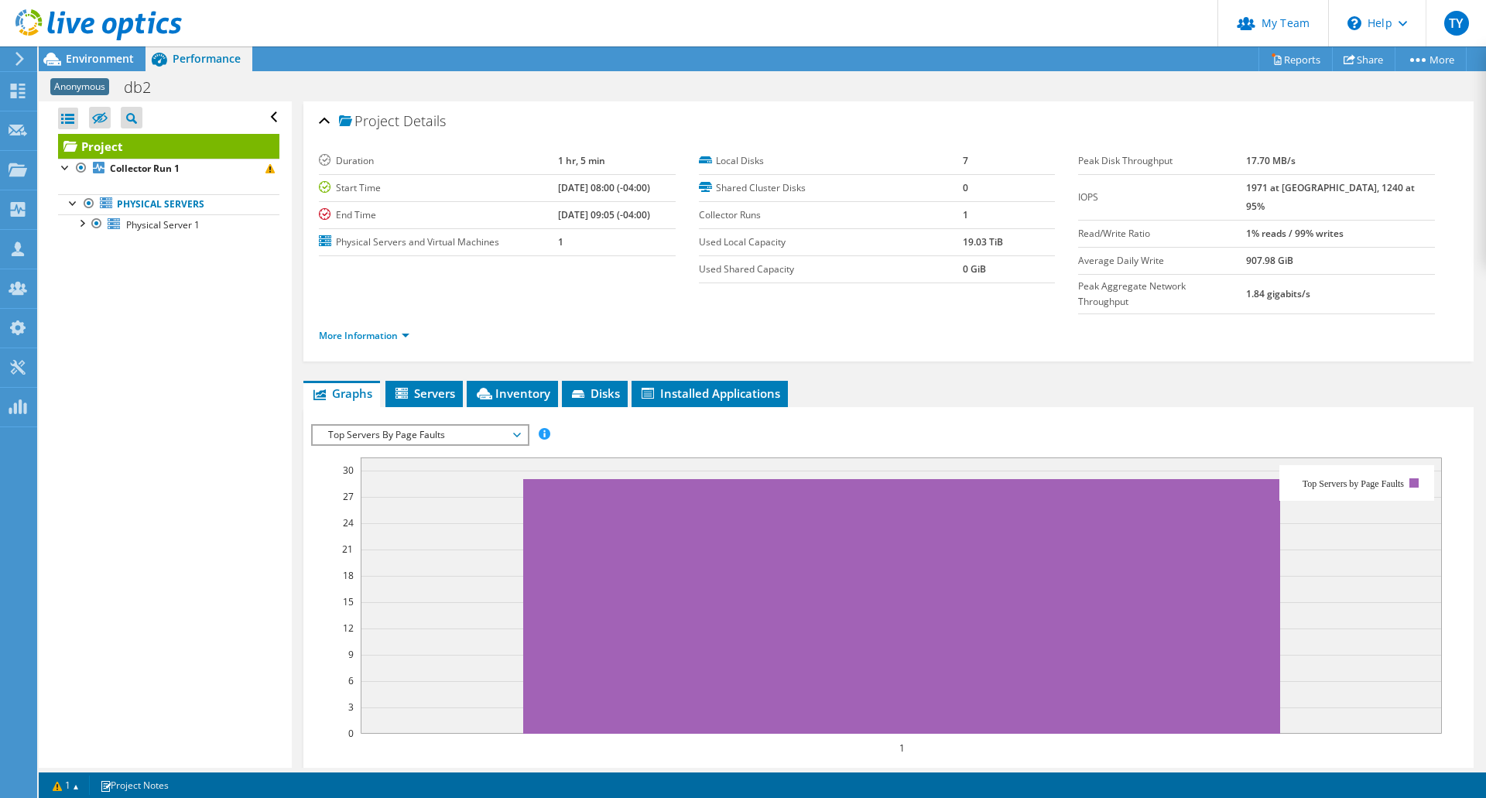
drag, startPoint x: 231, startPoint y: 42, endPoint x: 219, endPoint y: 60, distance: 21.9
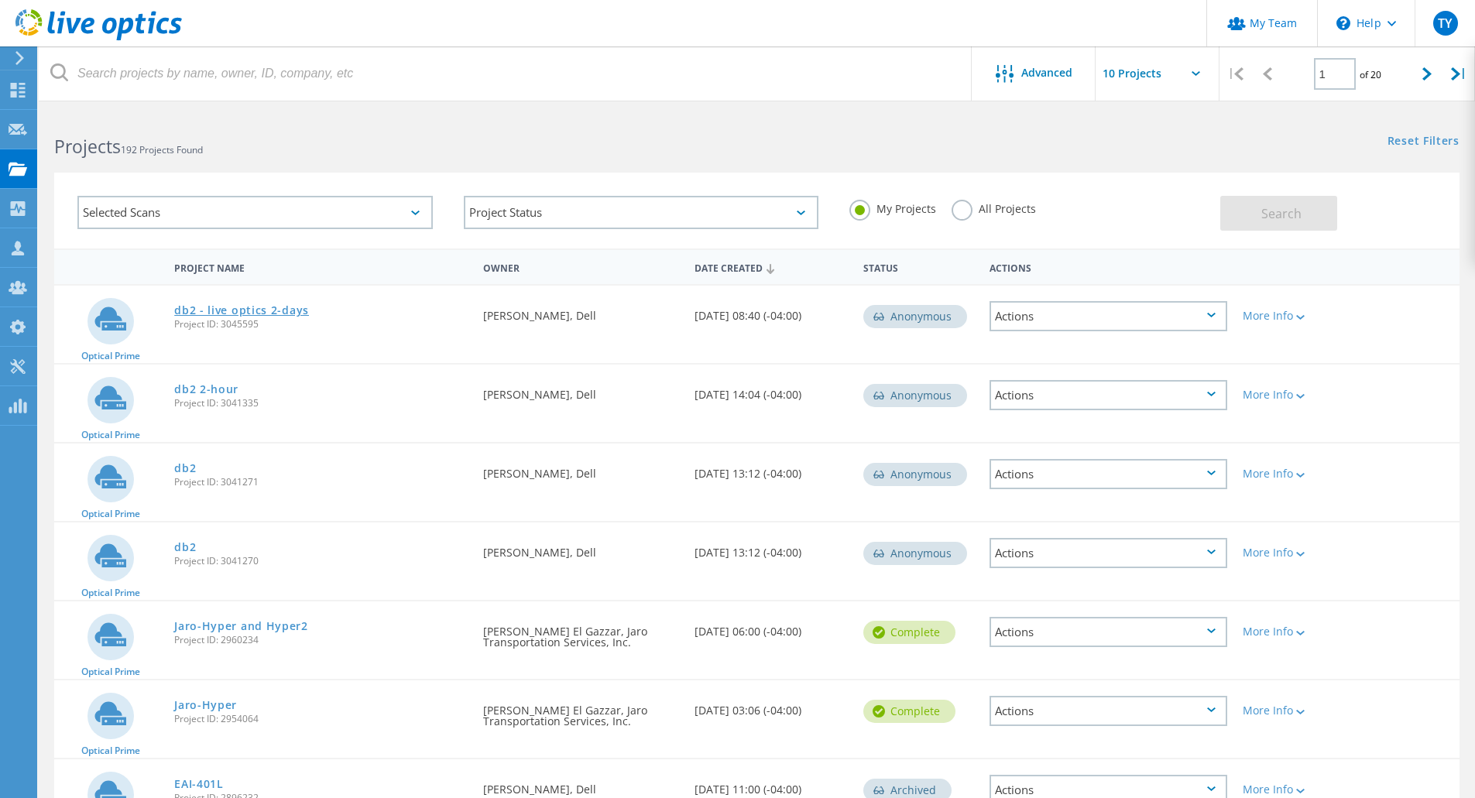
click at [210, 305] on link "db2 - live optics 2-days" at bounding box center [241, 310] width 135 height 11
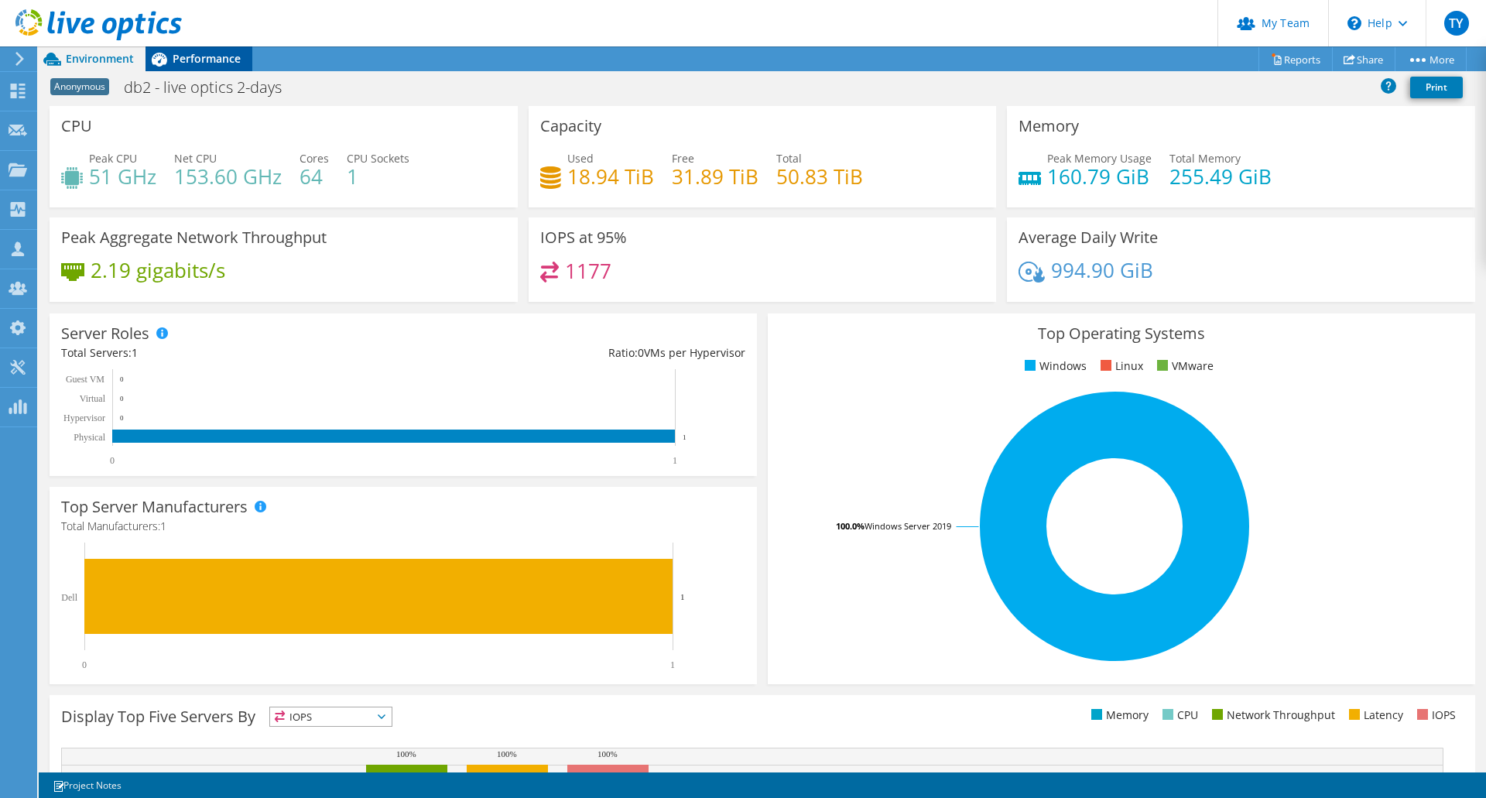
click at [201, 70] on div "Performance" at bounding box center [199, 58] width 107 height 25
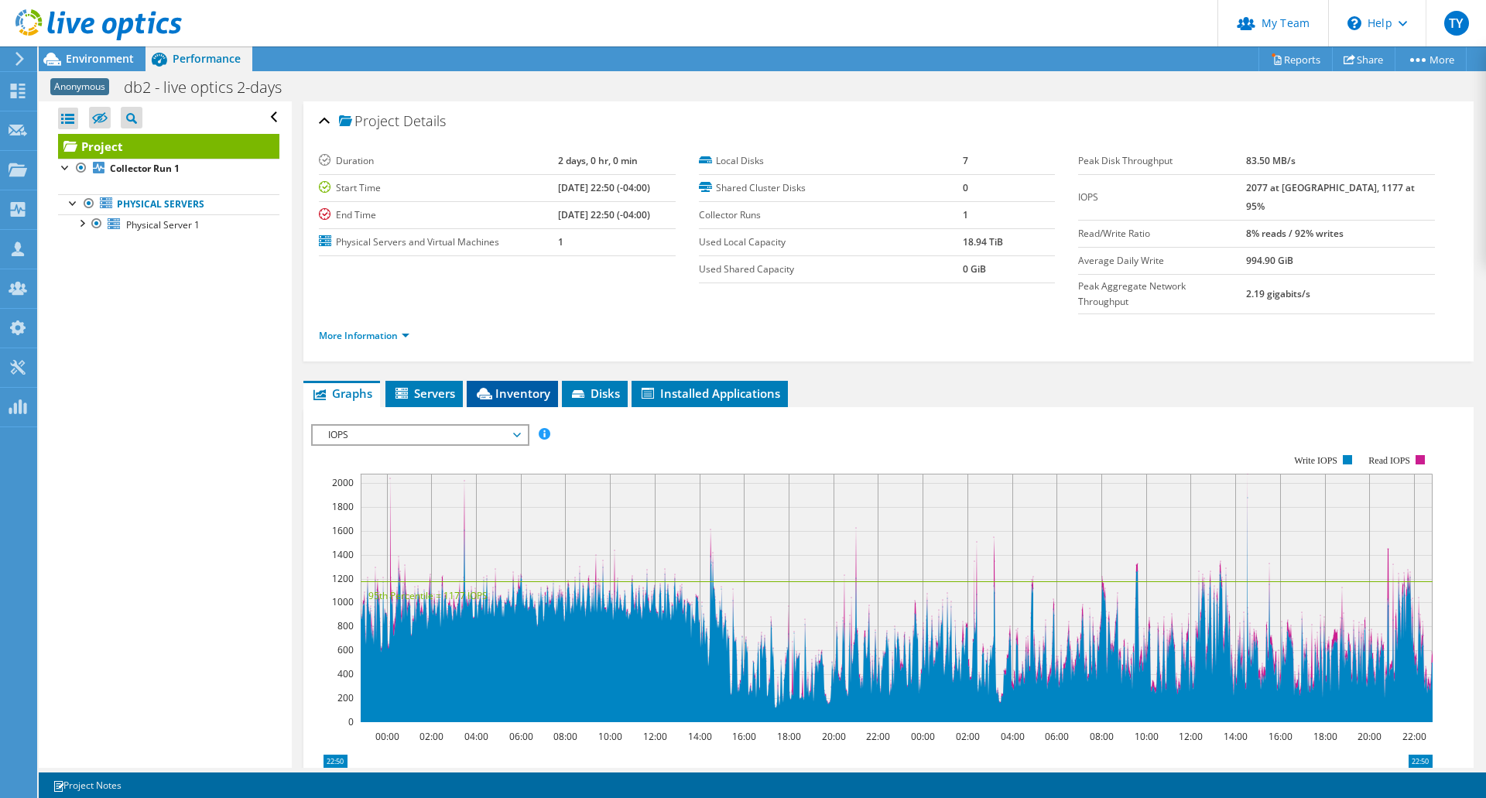
click at [530, 381] on li "Inventory" at bounding box center [512, 394] width 91 height 26
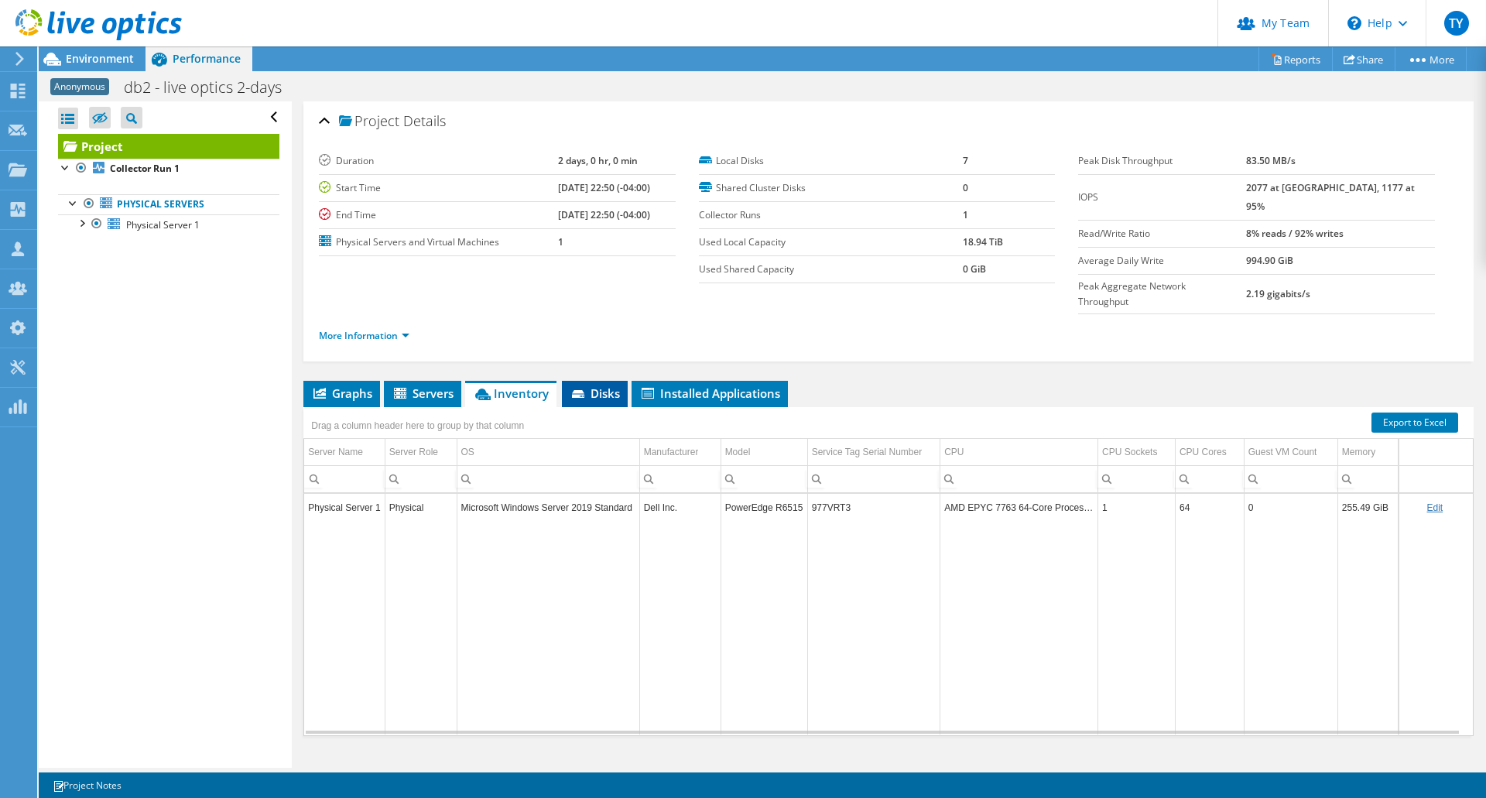
click at [585, 390] on icon at bounding box center [579, 395] width 15 height 10
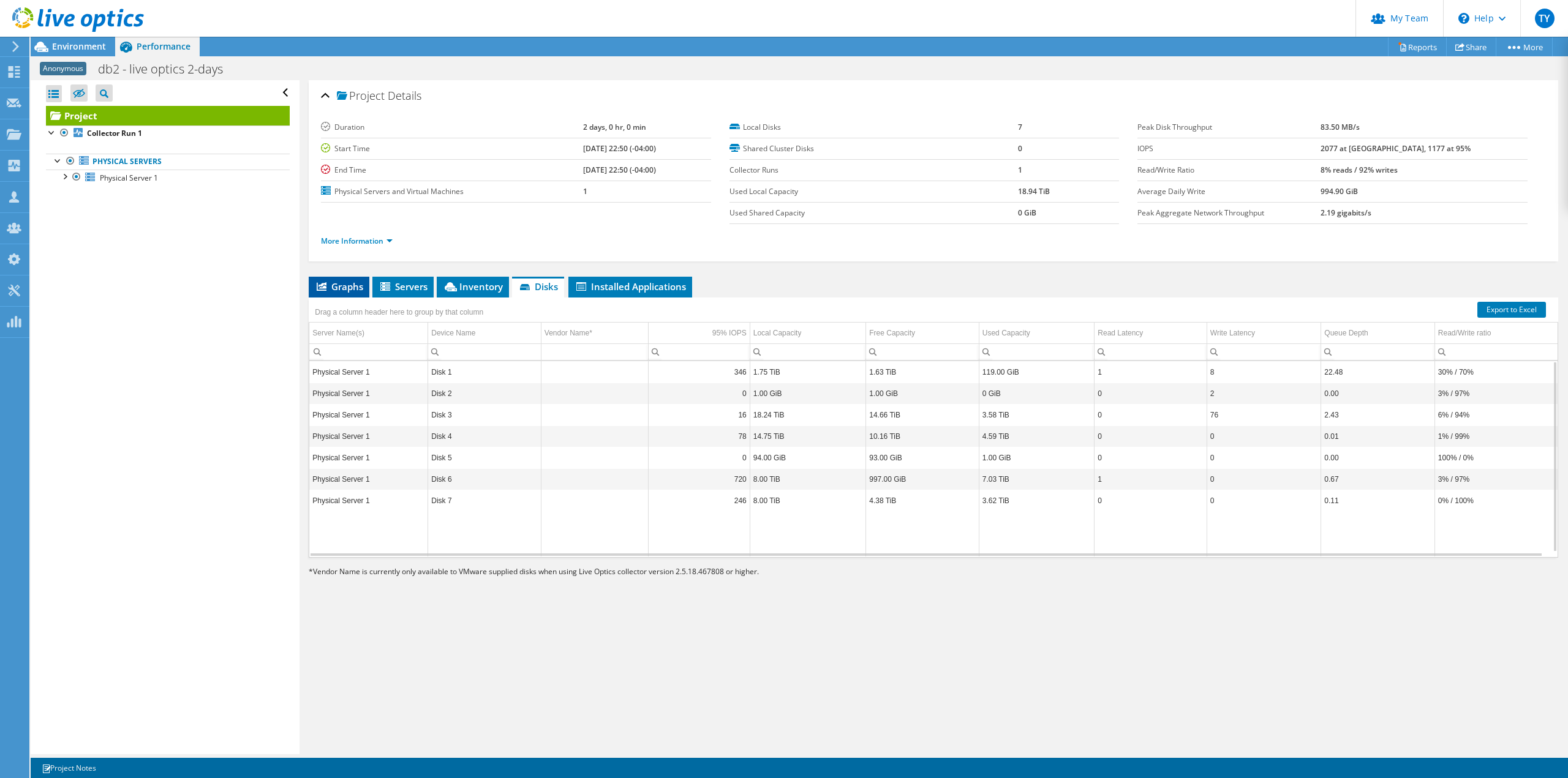
click at [338, 289] on span "Graphs" at bounding box center [339, 286] width 48 height 12
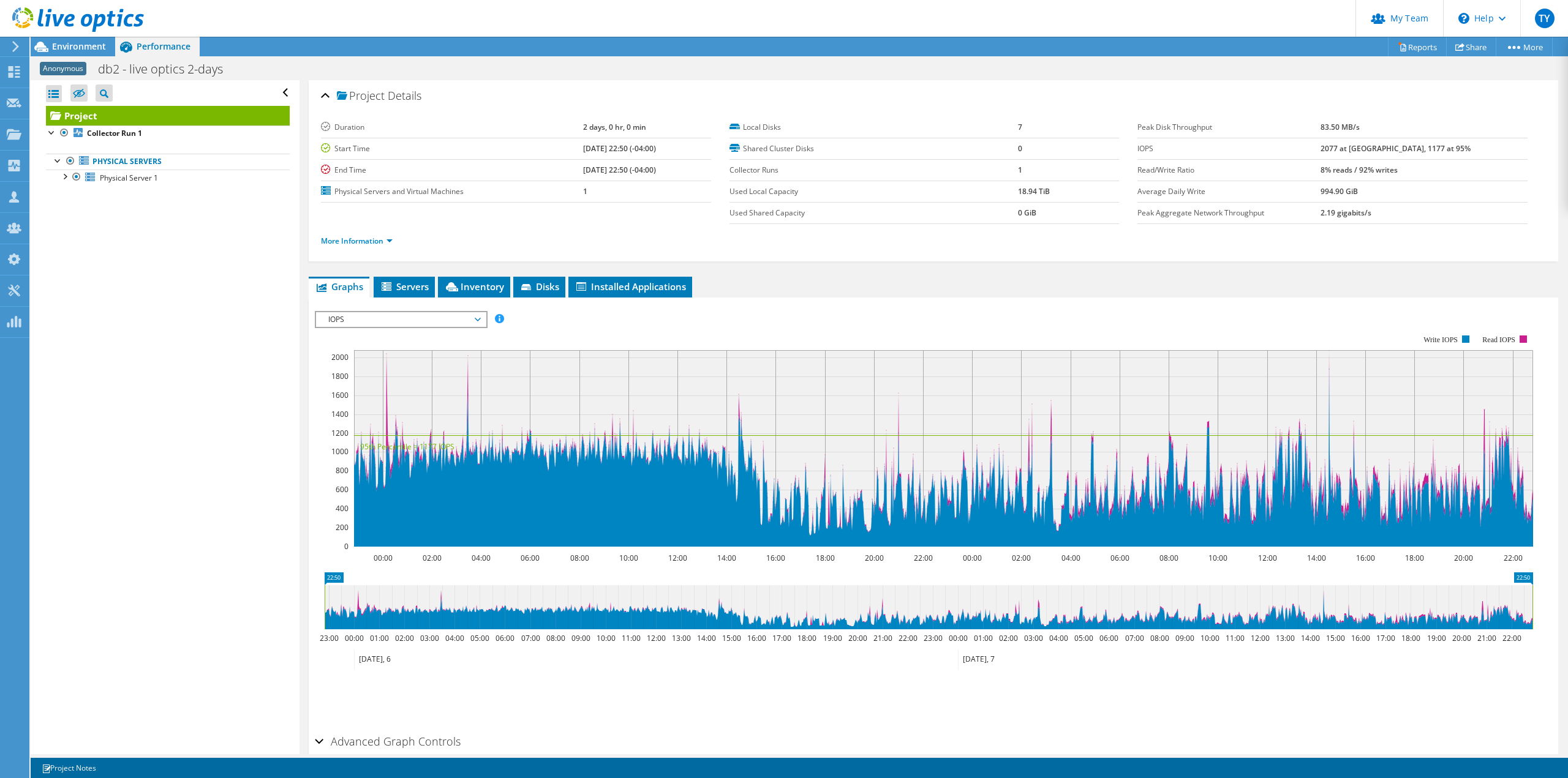
drag, startPoint x: 370, startPoint y: 312, endPoint x: 378, endPoint y: 327, distance: 17.0
click at [370, 313] on span "IOPS" at bounding box center [400, 319] width 157 height 15
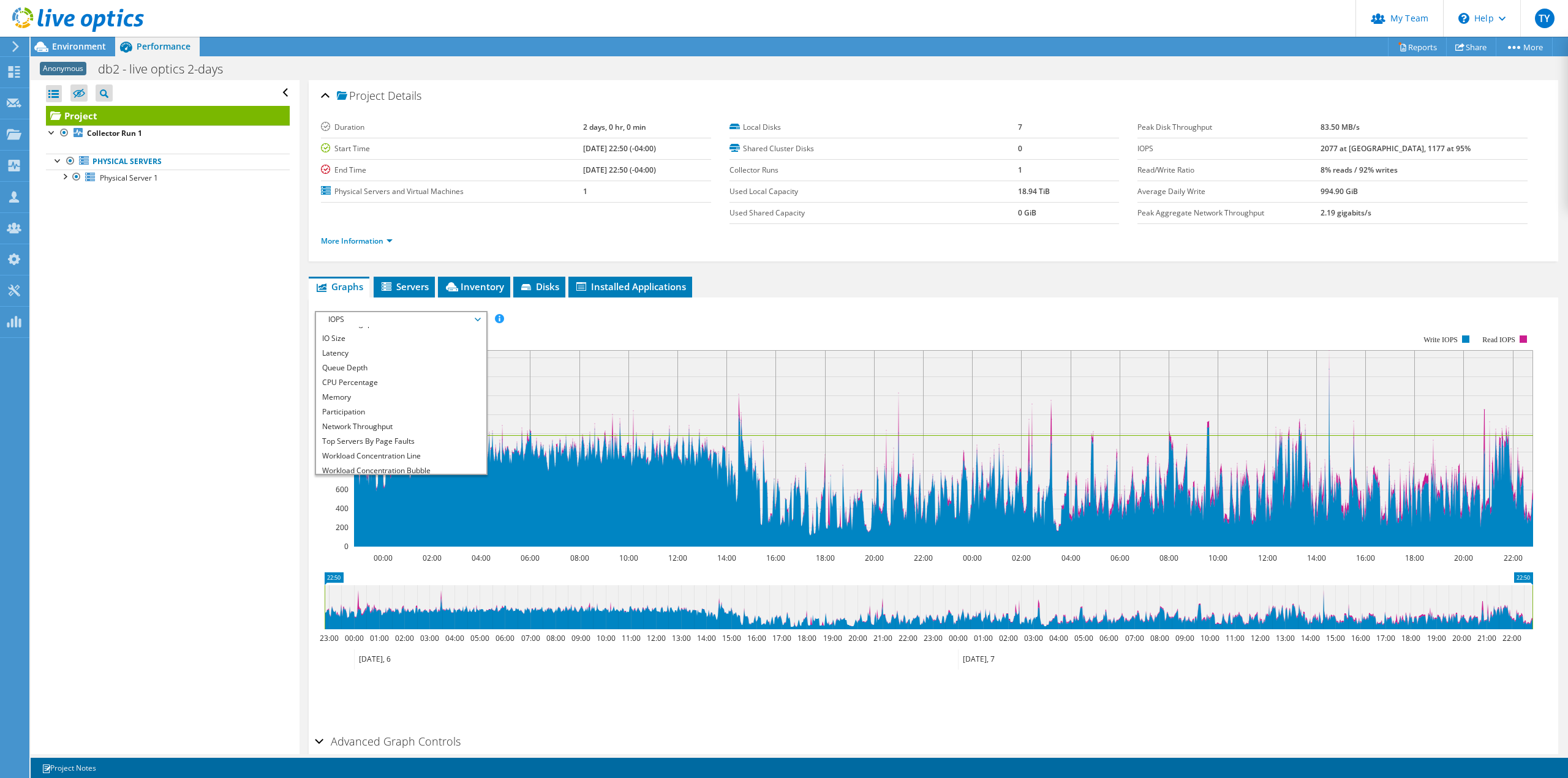
scroll to position [44, 0]
click at [376, 467] on li "All" at bounding box center [400, 466] width 169 height 15
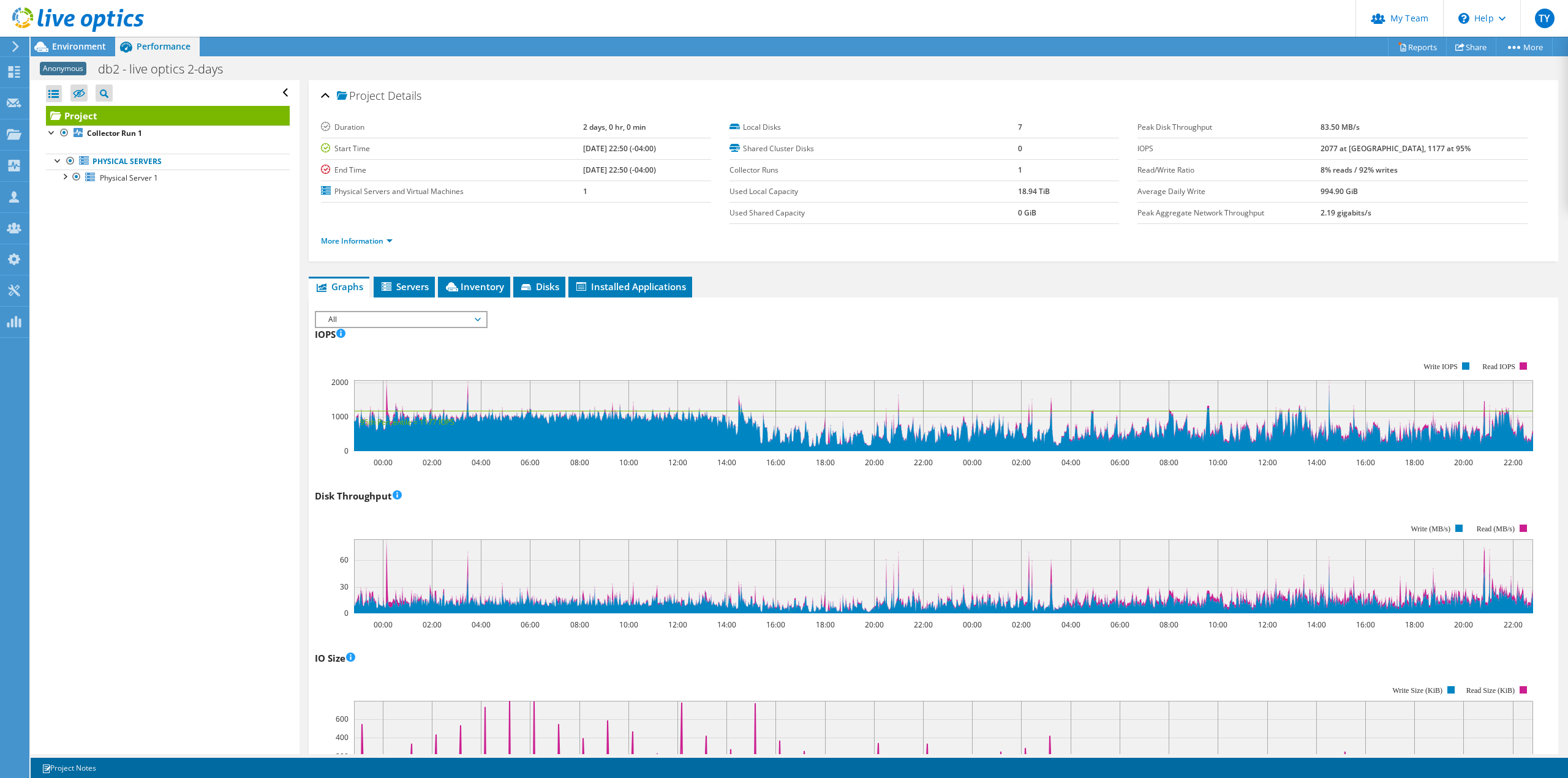
click at [528, 289] on icon at bounding box center [526, 287] width 9 height 6
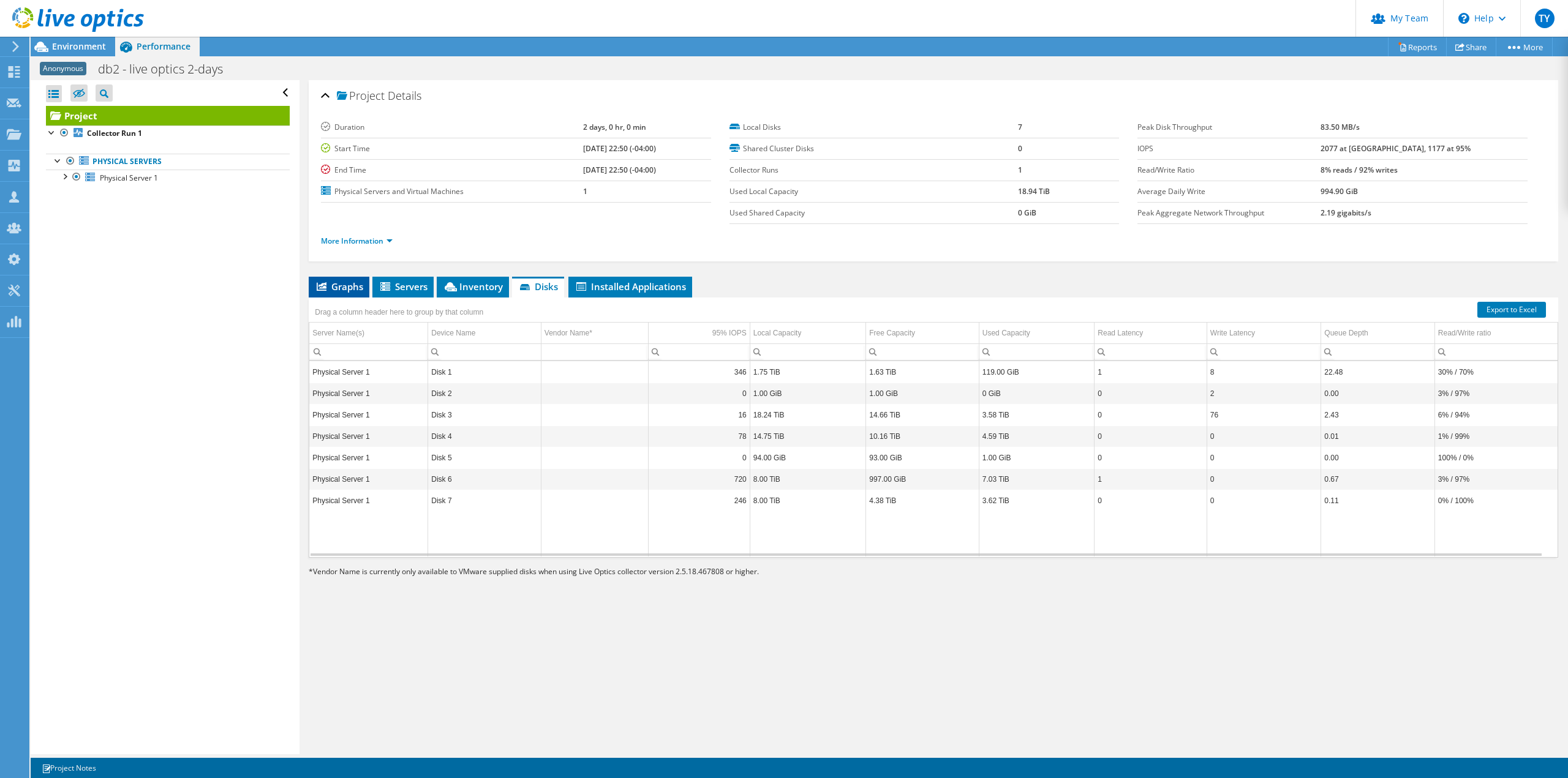
click at [324, 286] on icon at bounding box center [321, 286] width 9 height 9
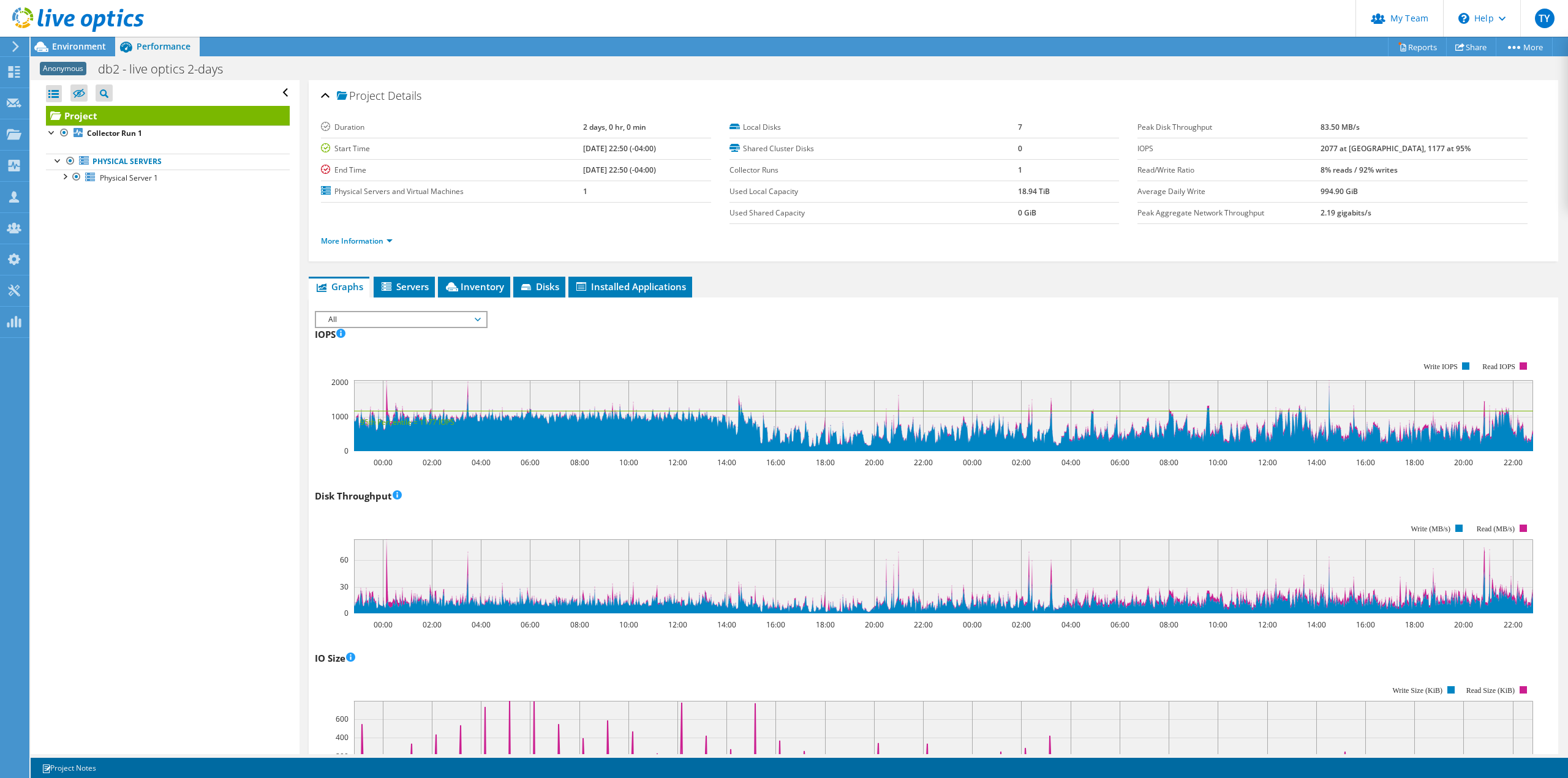
click at [379, 315] on span "All" at bounding box center [400, 319] width 157 height 15
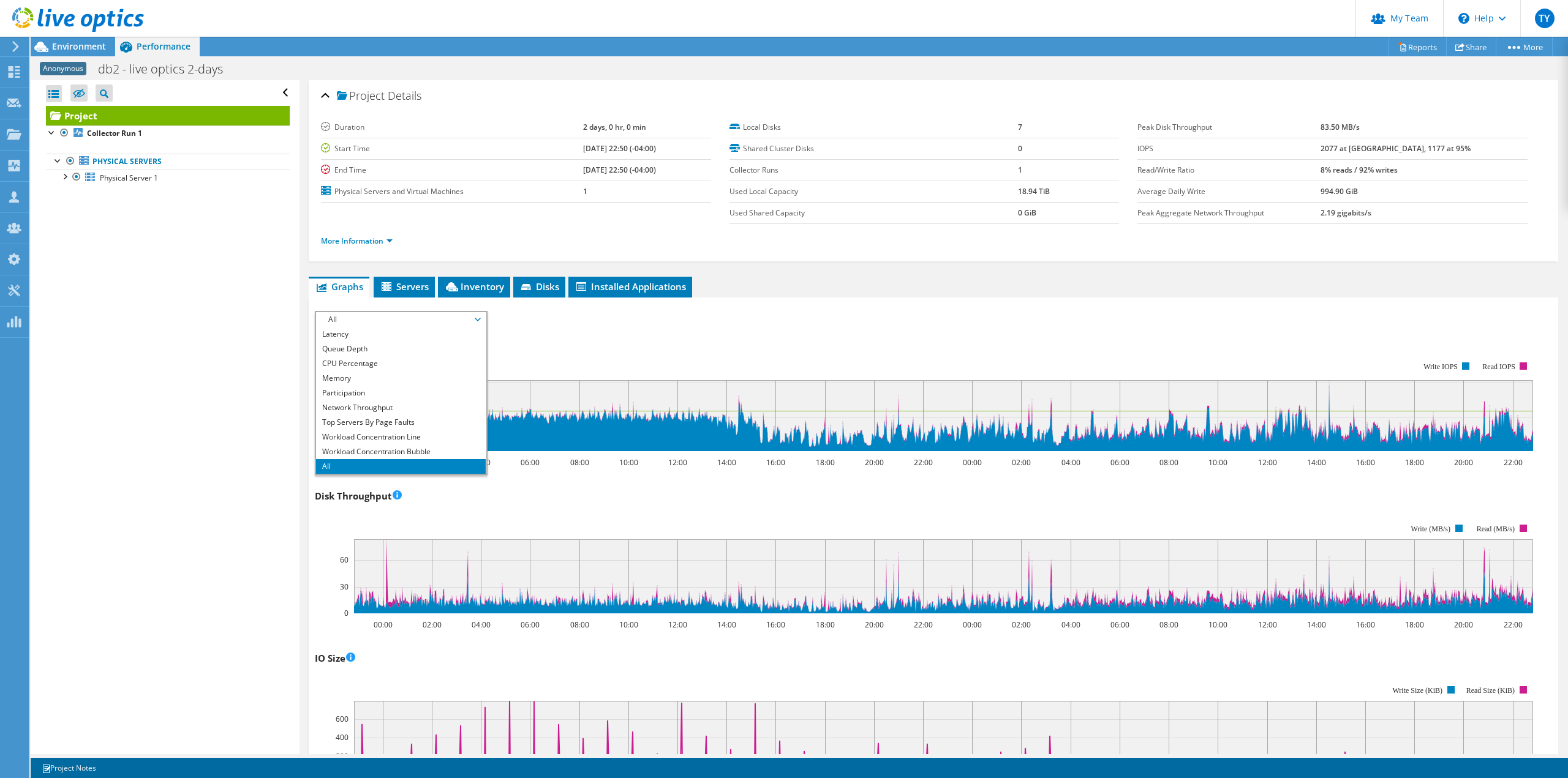
click at [261, 373] on div "Open All Close All Hide Excluded Nodes Project Tree Filter" at bounding box center [165, 417] width 268 height 674
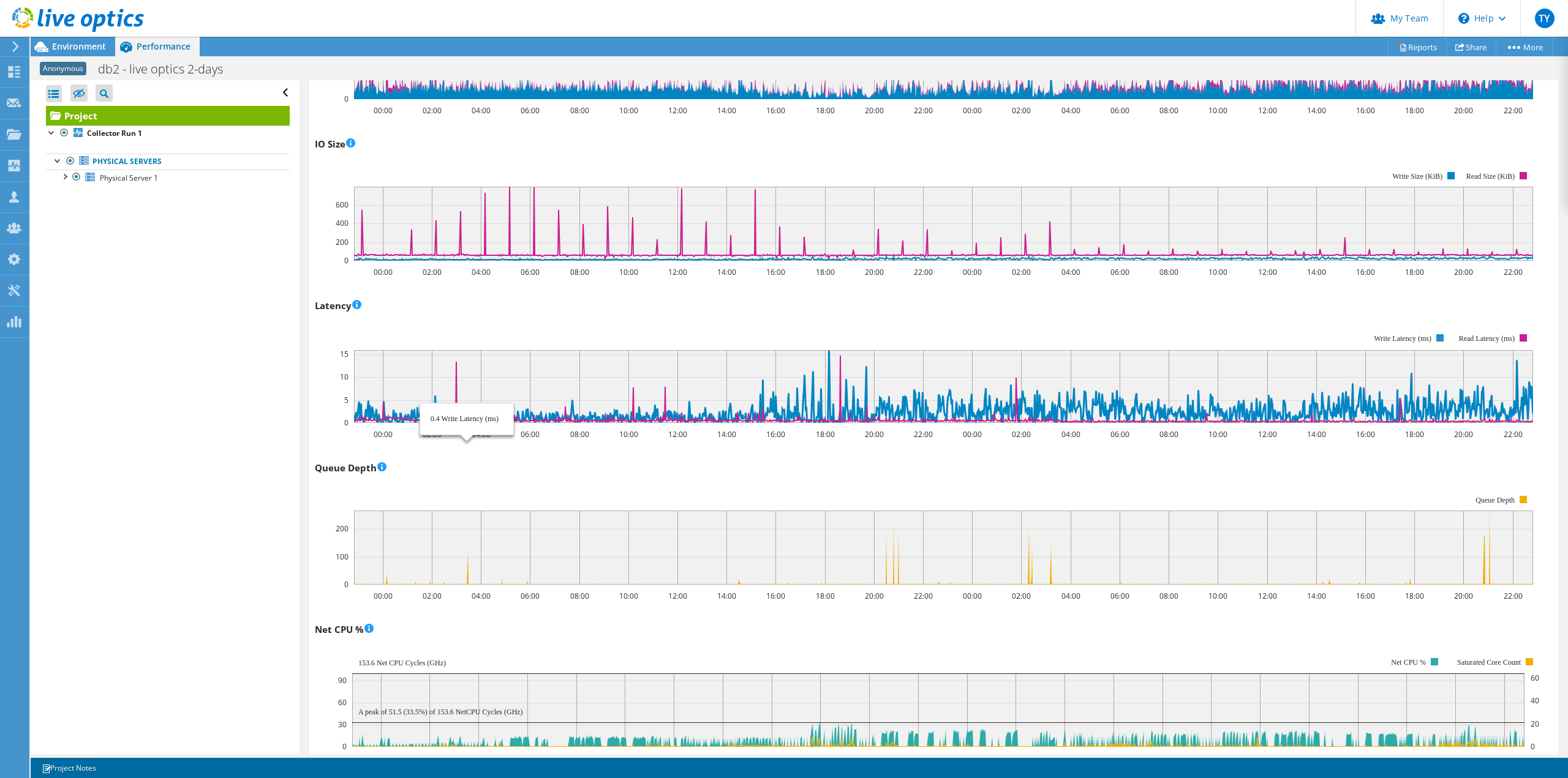
scroll to position [612, 0]
